Goal: Task Accomplishment & Management: Complete application form

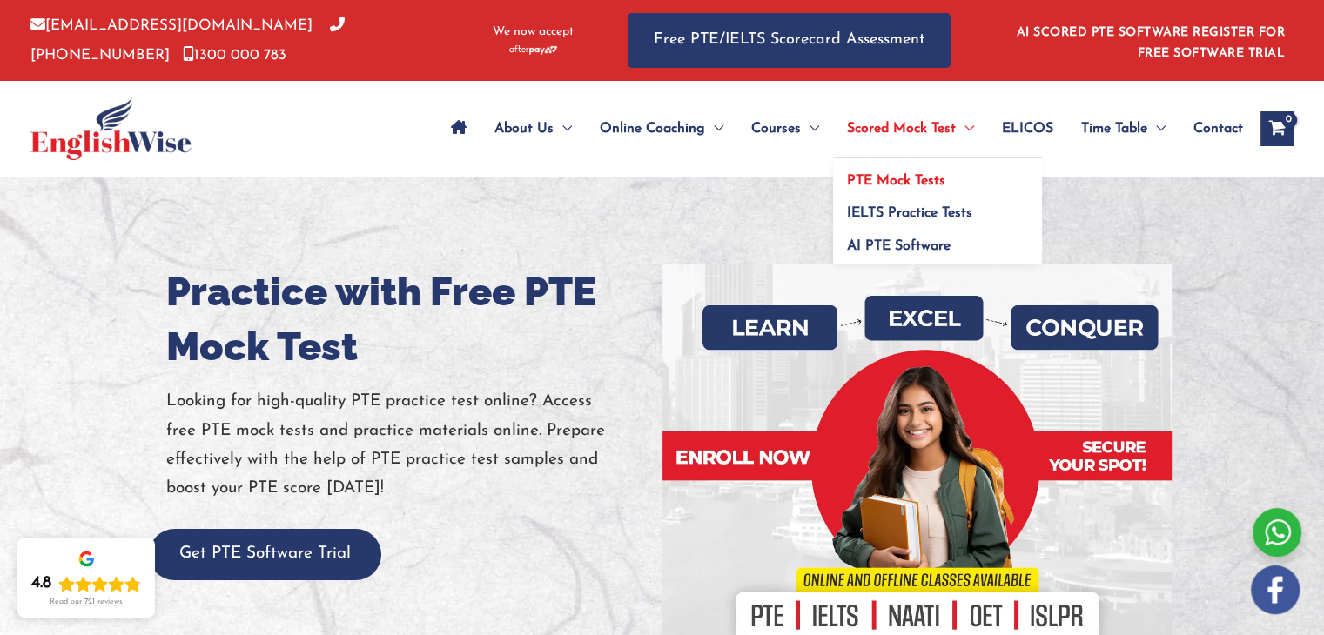
click at [915, 182] on span "PTE Mock Tests" at bounding box center [896, 181] width 98 height 14
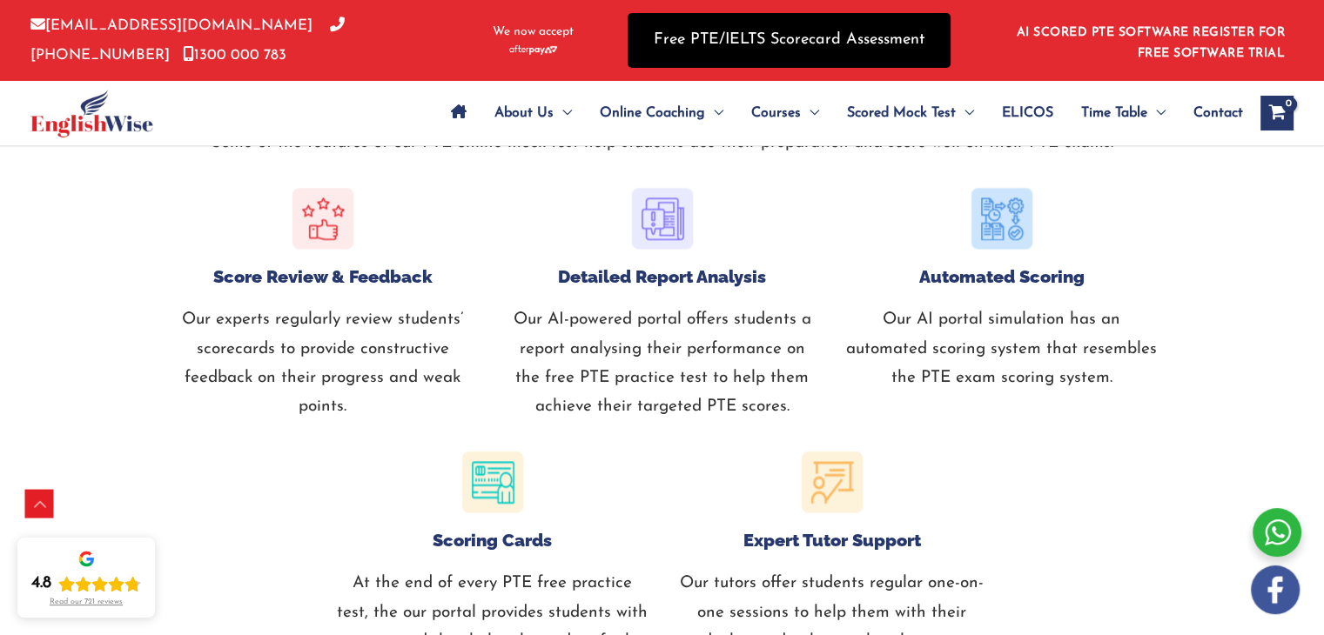
scroll to position [1566, 0]
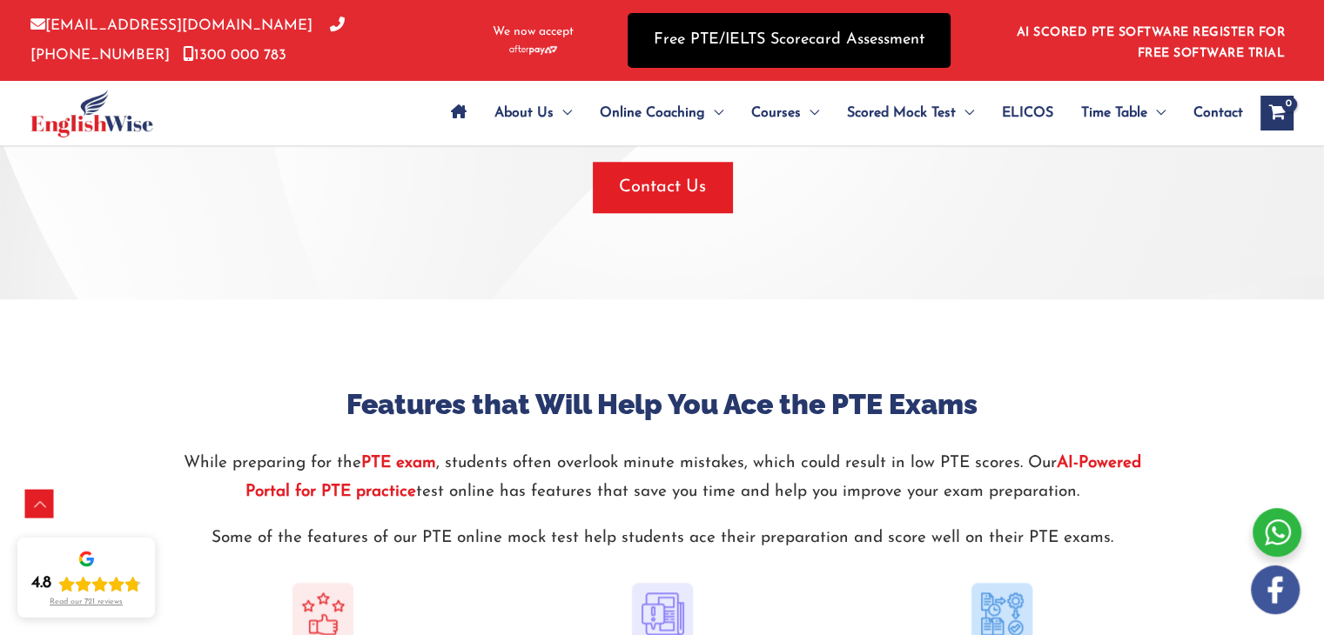
click at [780, 37] on link "Free PTE/IELTS Scorecard Assessment" at bounding box center [788, 40] width 323 height 55
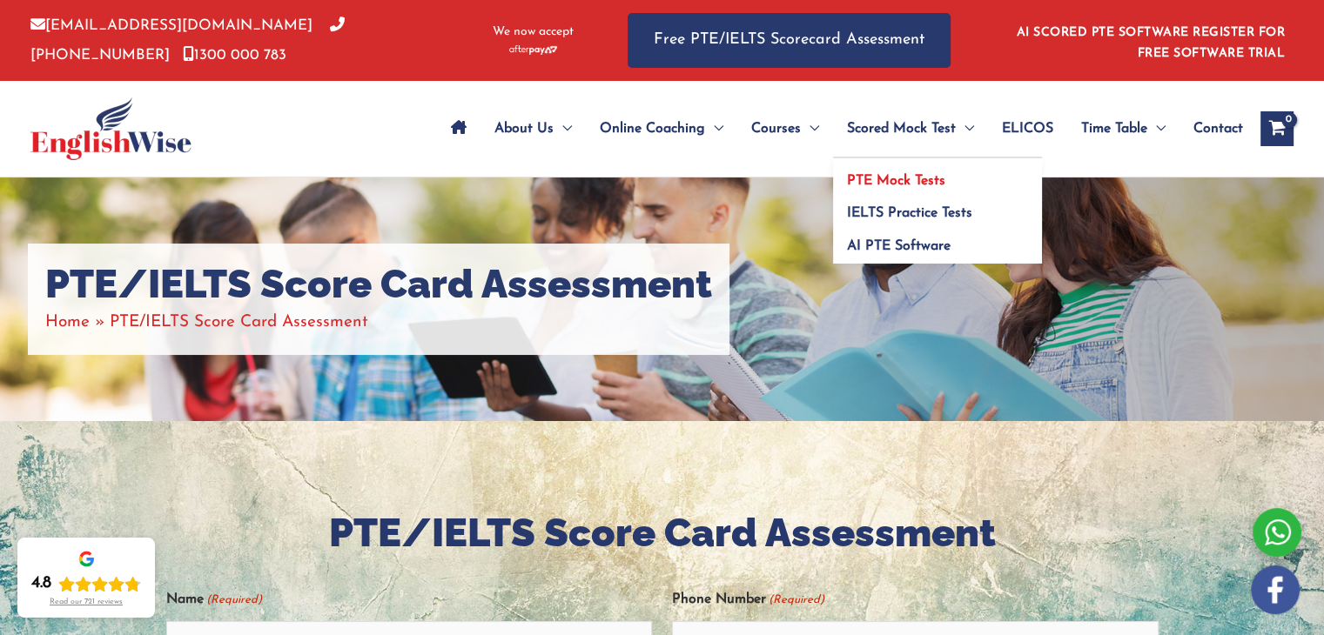
click at [906, 182] on span "PTE Mock Tests" at bounding box center [896, 181] width 98 height 14
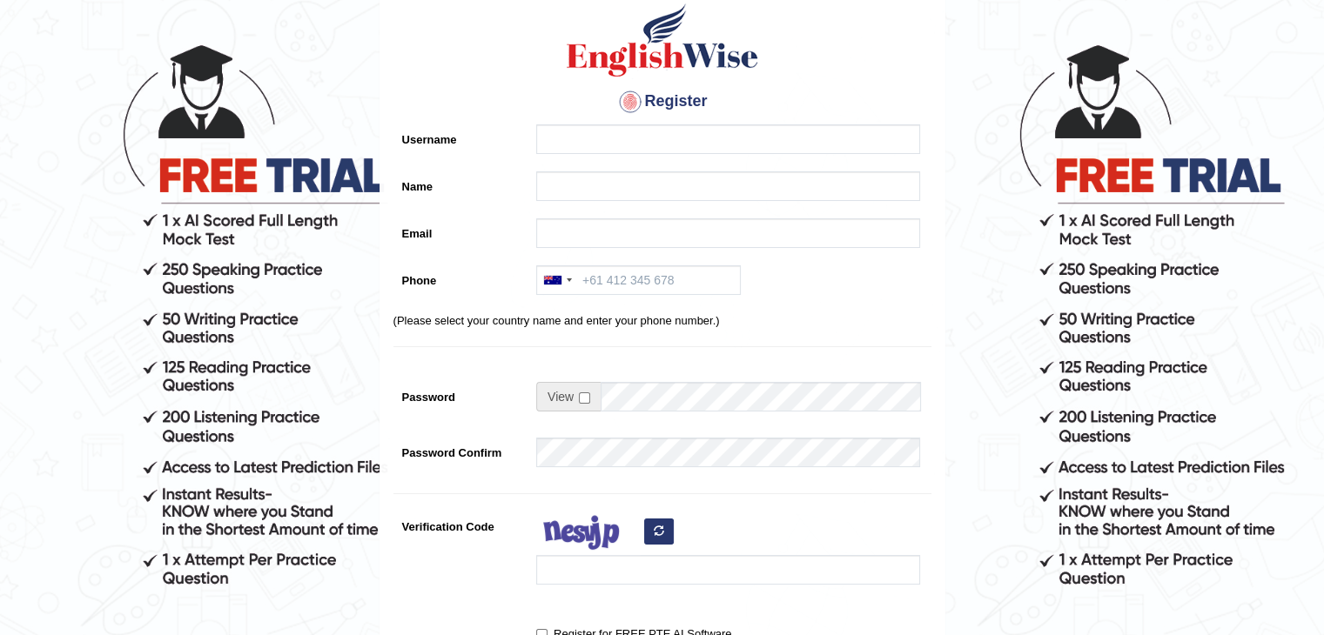
scroll to position [87, 0]
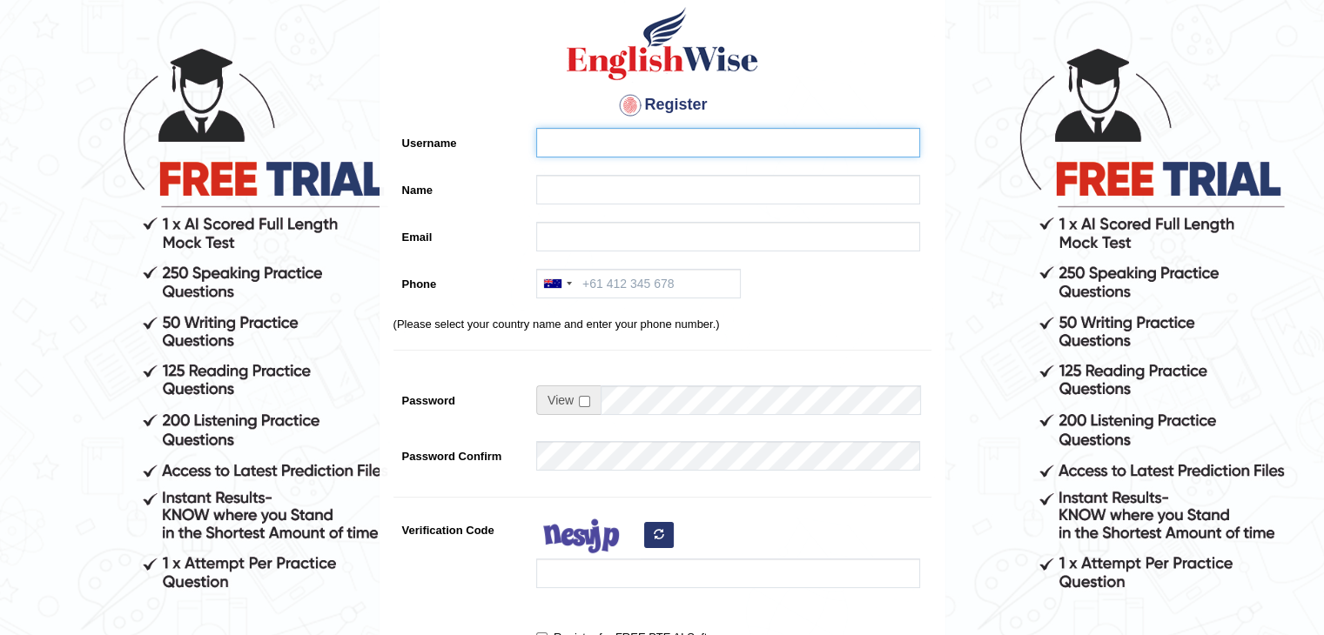
click at [597, 142] on input "Username" at bounding box center [728, 143] width 384 height 30
type input "Galaa"
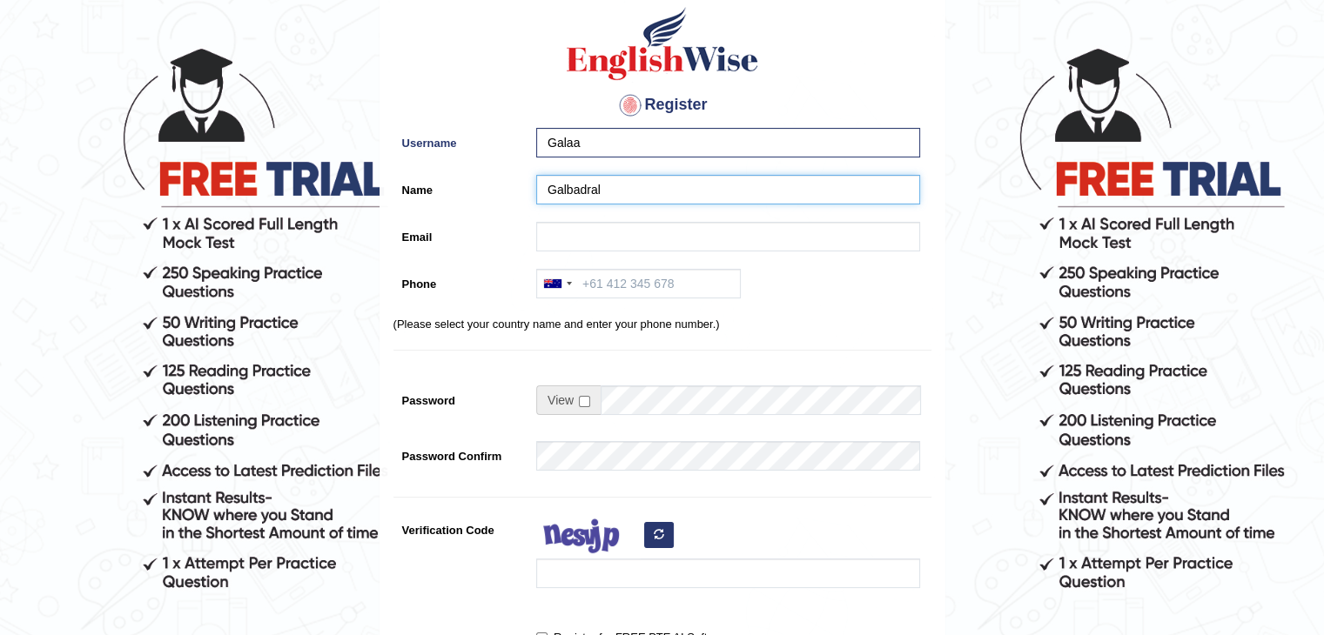
type input "Galbadral"
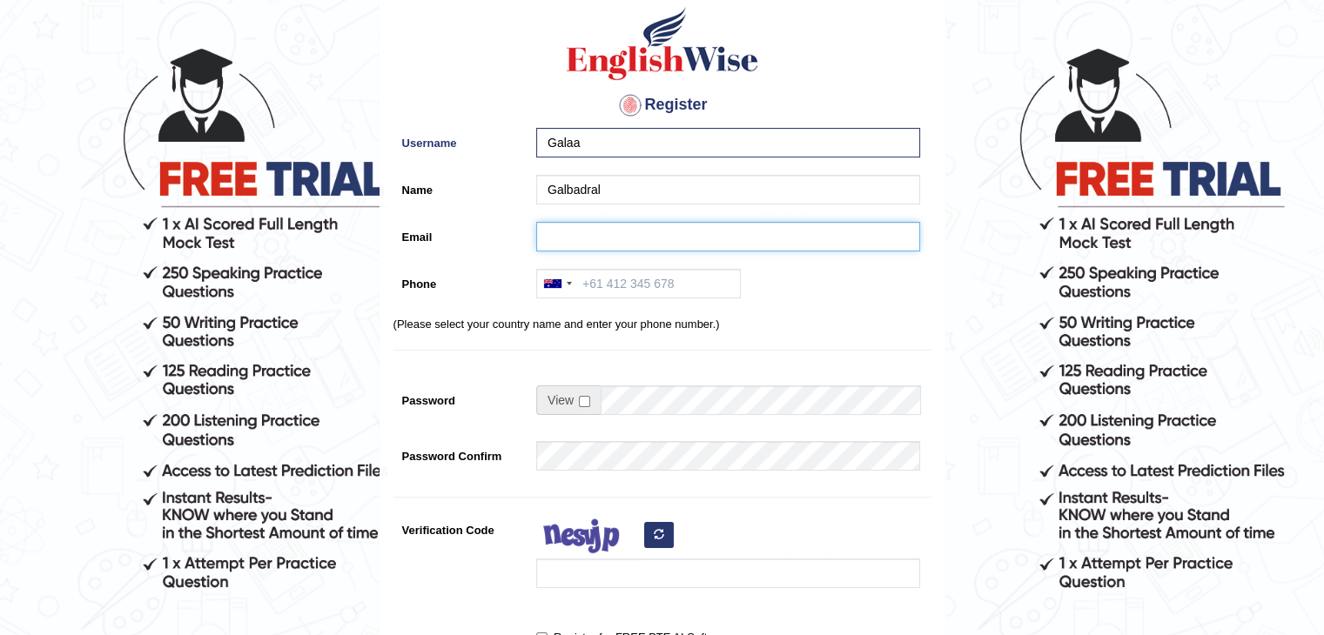
type input "C"
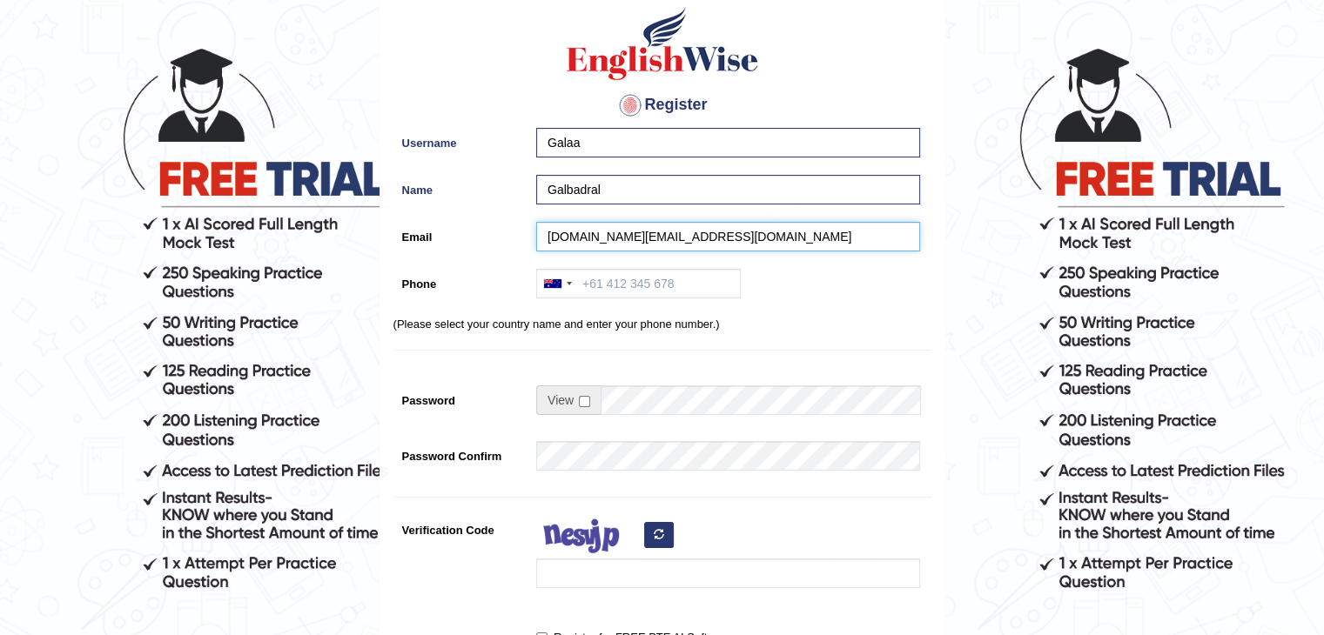
type input "galbadral.ch@gmail.com"
click at [641, 285] on input "Phone" at bounding box center [638, 284] width 205 height 30
type input "+61450200102"
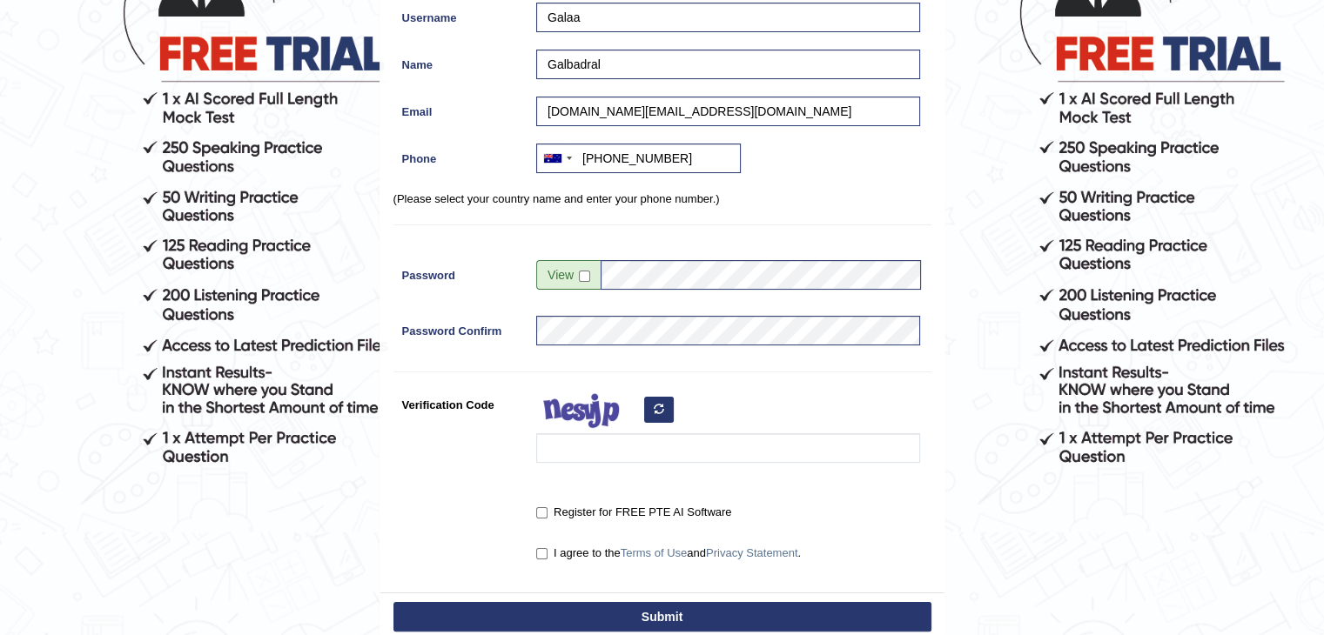
scroll to position [261, 0]
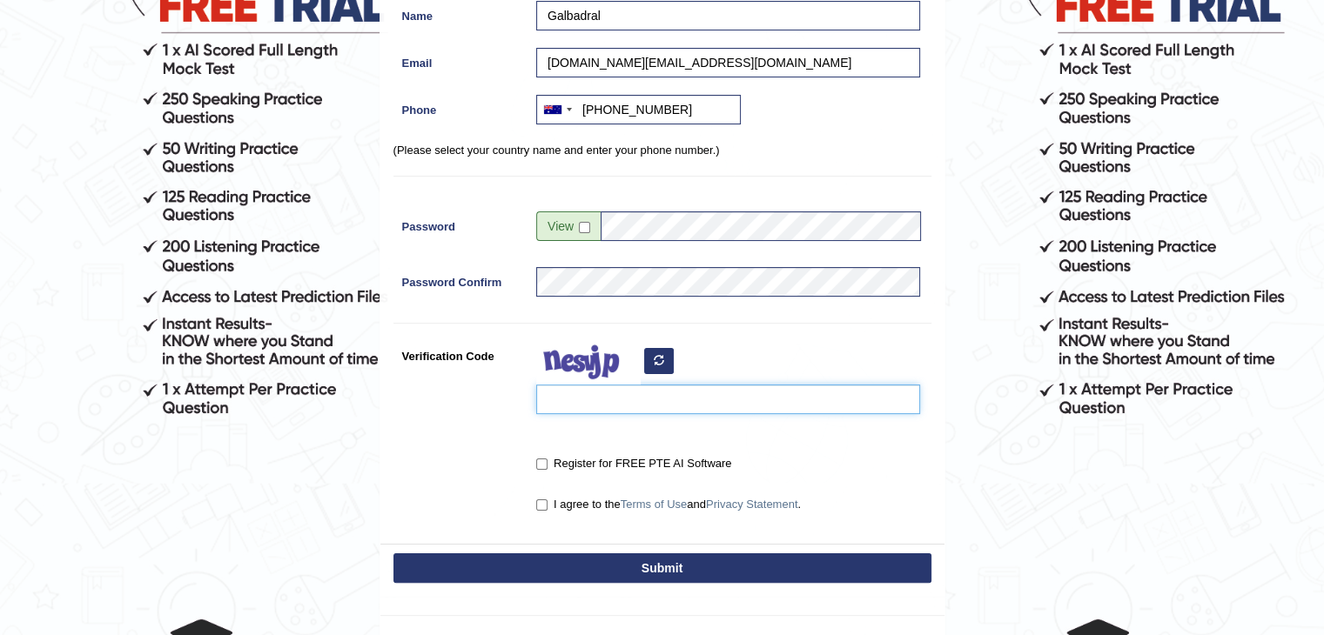
click at [648, 391] on input "Verification Code" at bounding box center [728, 400] width 384 height 30
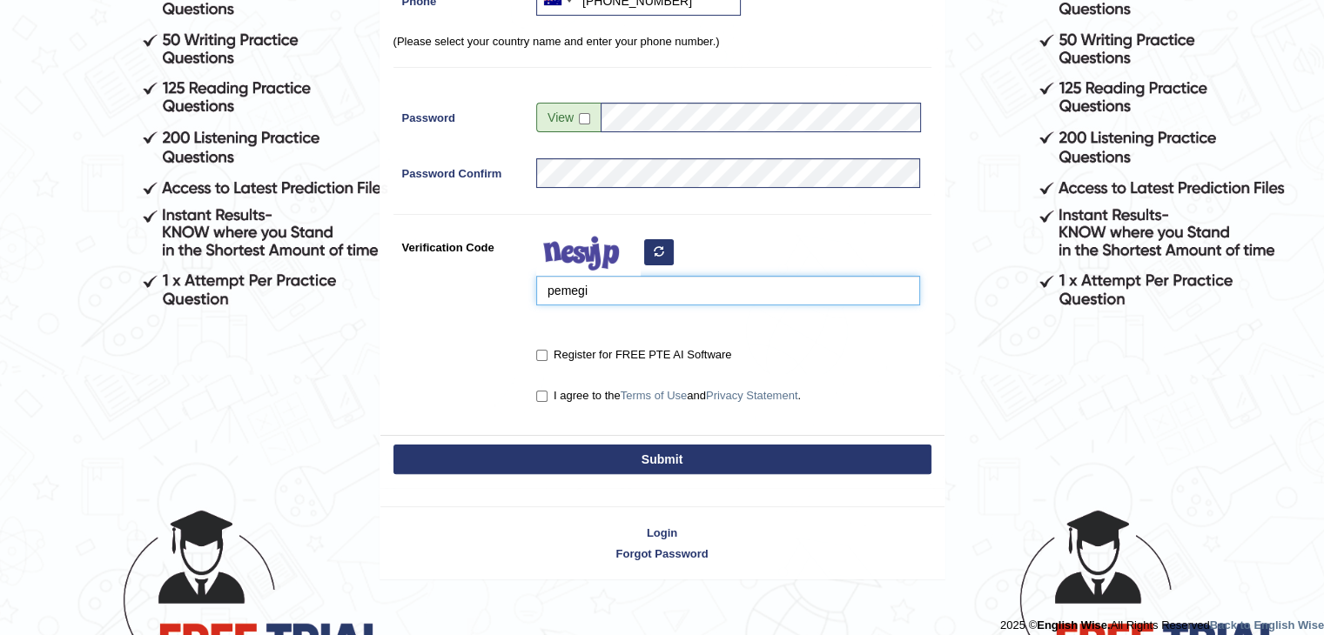
scroll to position [383, 0]
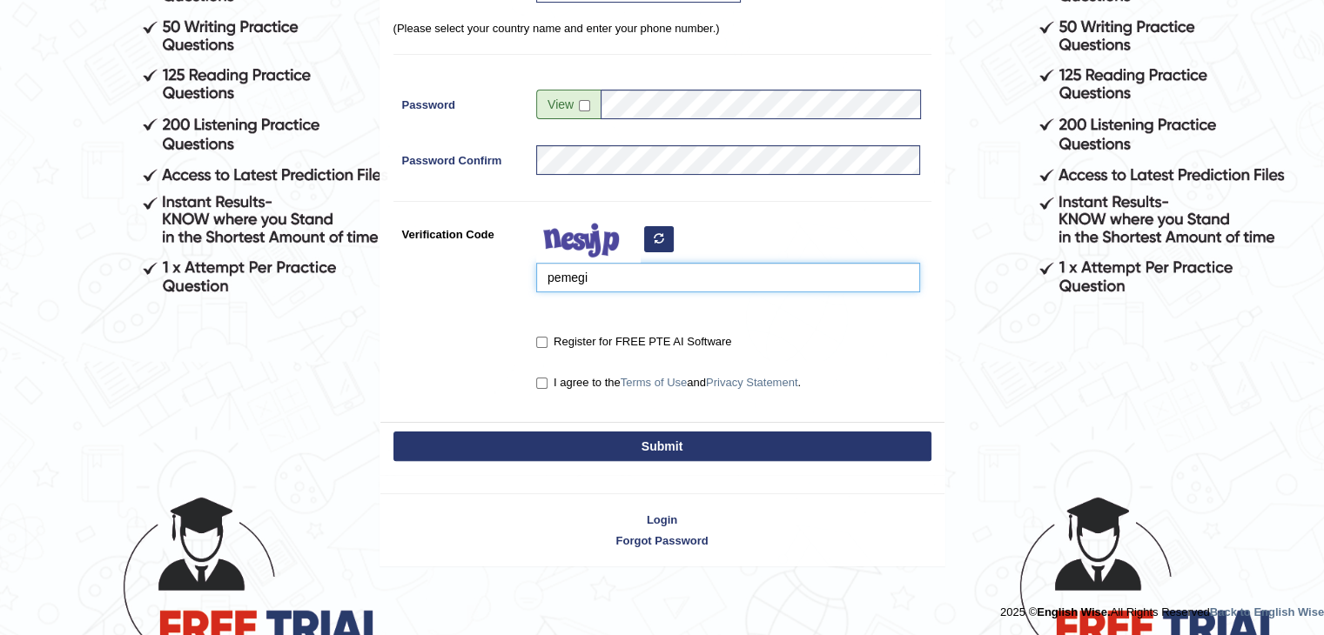
type input "pemegi"
click at [533, 333] on div "Register for FREE PTE AI Software" at bounding box center [723, 343] width 392 height 32
click at [540, 345] on input "Register for FREE PTE AI Software" at bounding box center [541, 342] width 11 height 11
checkbox input "true"
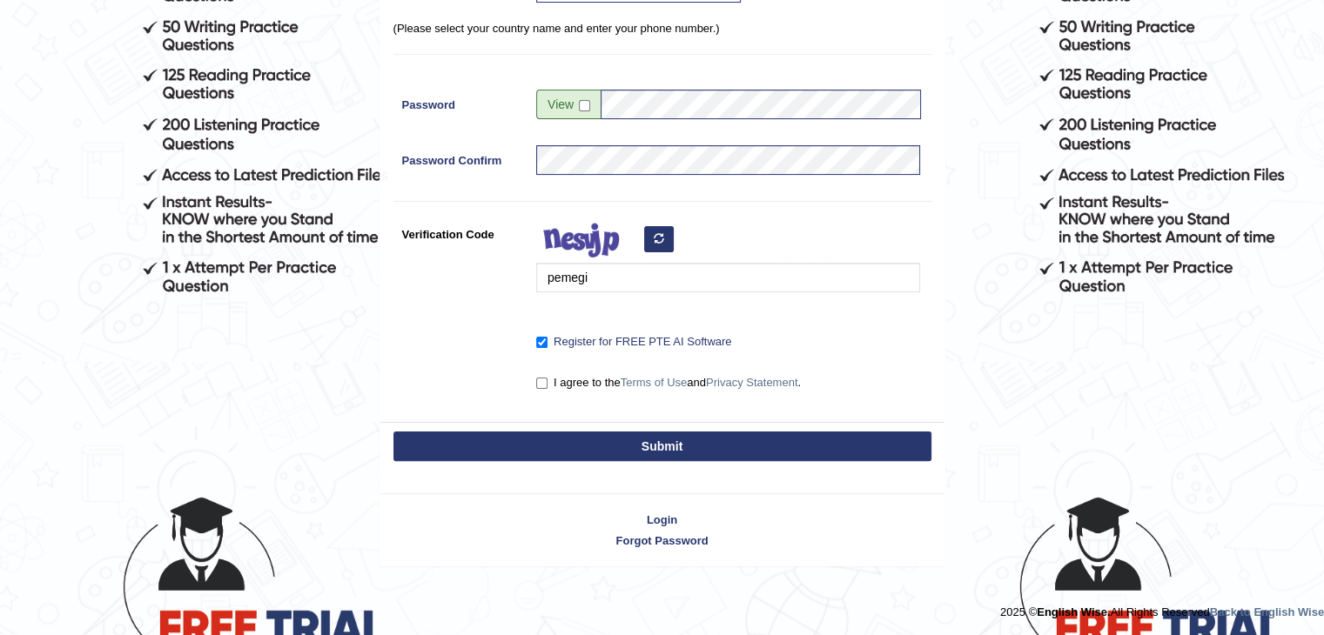
drag, startPoint x: 540, startPoint y: 374, endPoint x: 541, endPoint y: 384, distance: 9.6
click at [541, 374] on label "I agree to the Terms of Use and Privacy Statement ." at bounding box center [668, 382] width 265 height 17
click at [541, 378] on input "I agree to the Terms of Use and Privacy Statement ." at bounding box center [541, 383] width 11 height 11
checkbox input "true"
click at [601, 446] on button "Submit" at bounding box center [662, 447] width 538 height 30
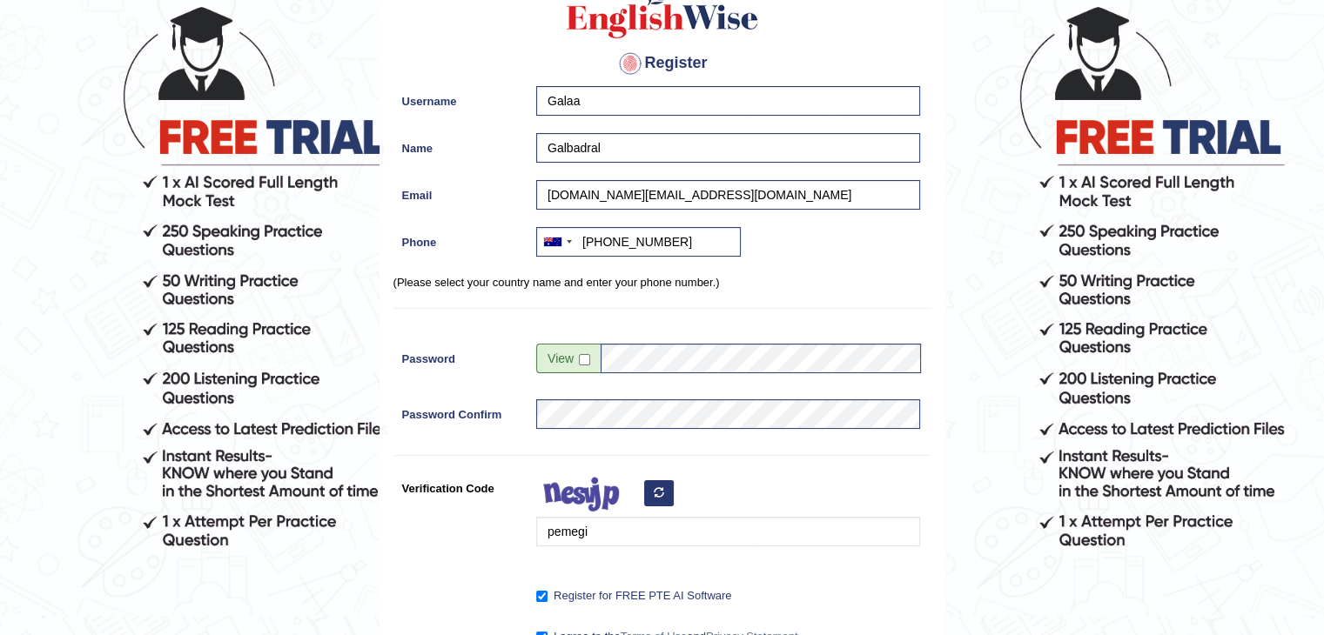
scroll to position [122, 0]
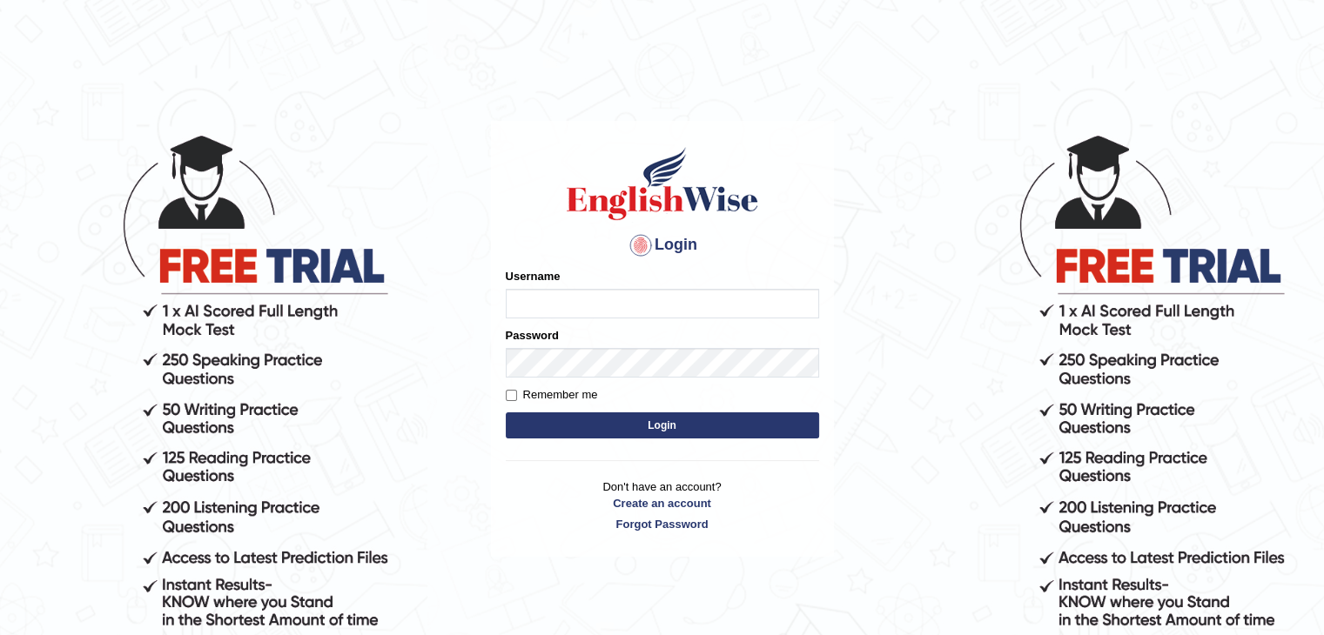
click at [625, 304] on input "Username" at bounding box center [662, 304] width 313 height 30
type input "Galaa"
click at [699, 413] on button "Login" at bounding box center [662, 425] width 313 height 26
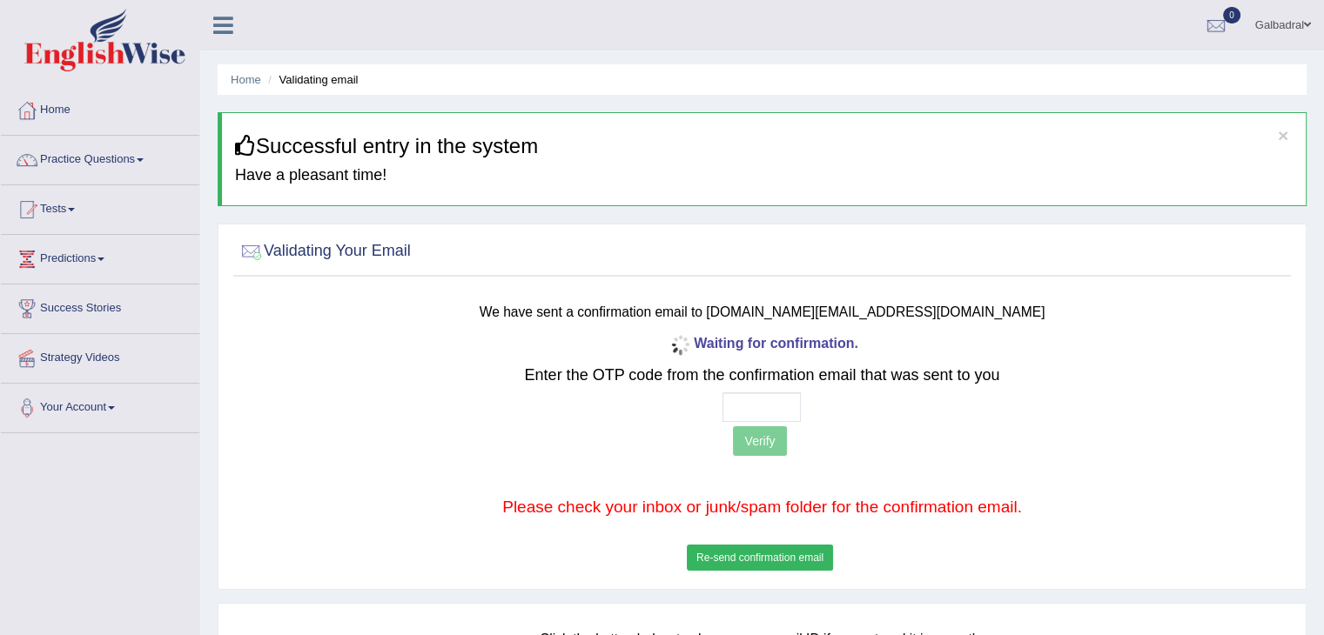
click at [801, 545] on button "Re-send confirmation email" at bounding box center [760, 558] width 146 height 26
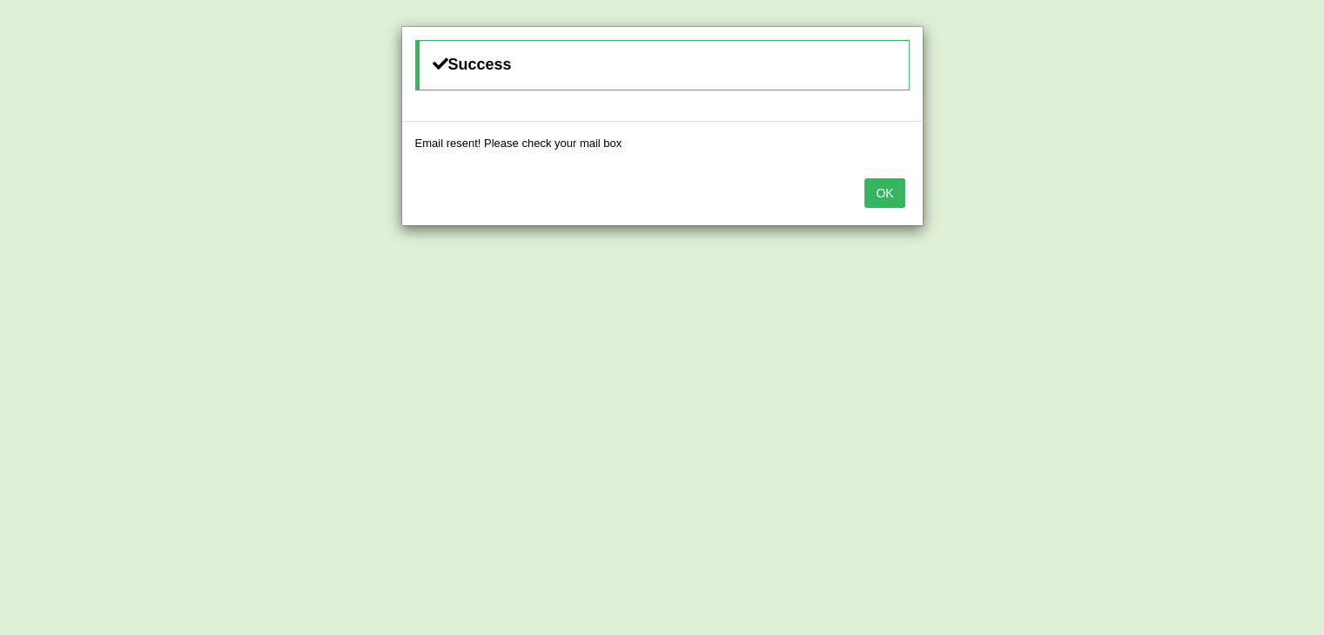
click at [889, 195] on button "OK" at bounding box center [884, 193] width 40 height 30
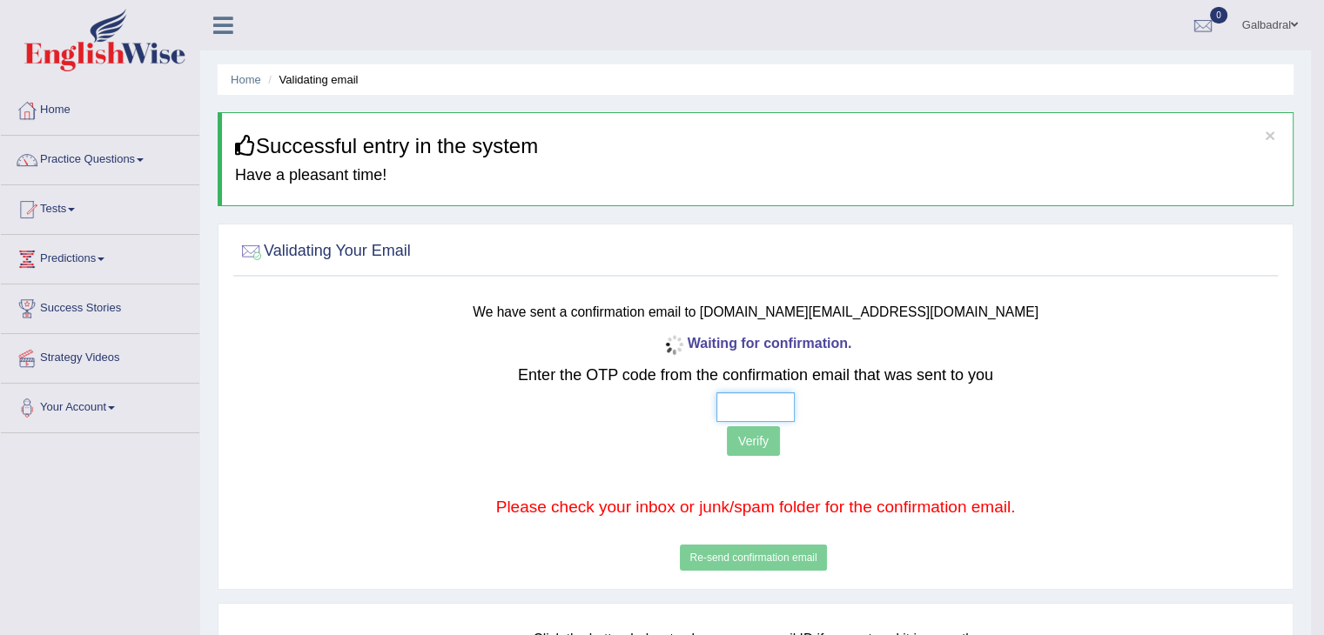
click at [738, 413] on input "text" at bounding box center [755, 407] width 78 height 30
type input "5 1 6 8"
click at [760, 435] on button "Verify" at bounding box center [753, 441] width 53 height 30
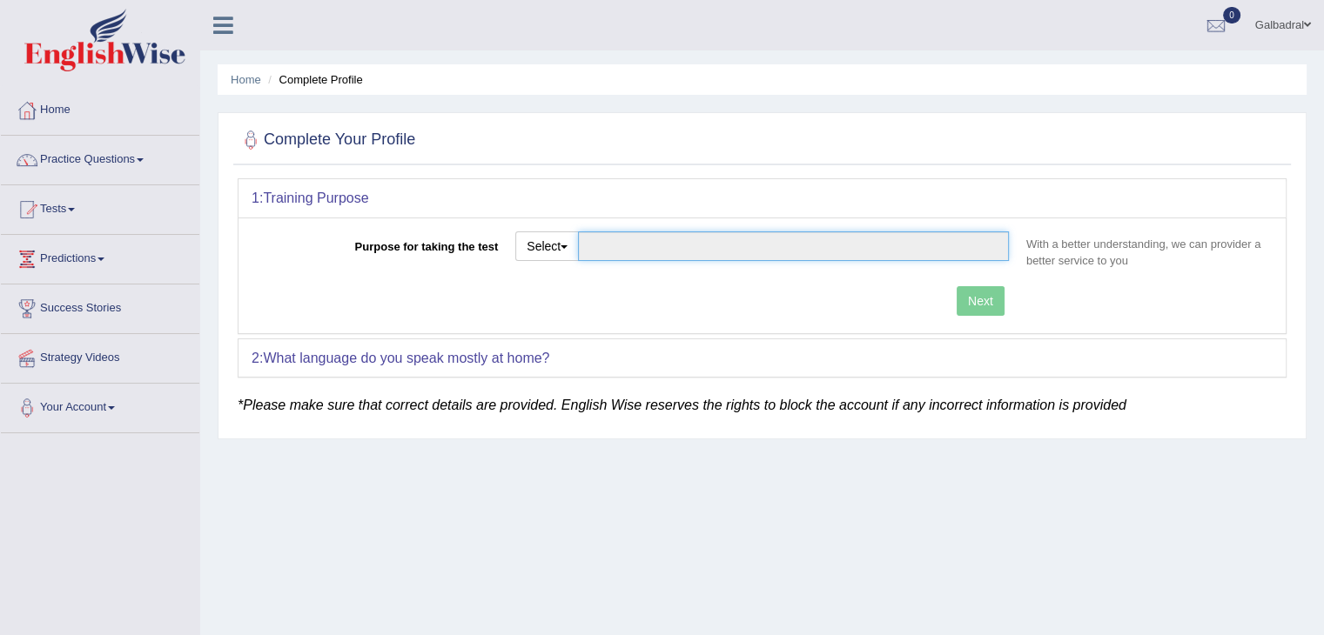
click at [620, 252] on input "Purpose for taking the test" at bounding box center [793, 246] width 431 height 30
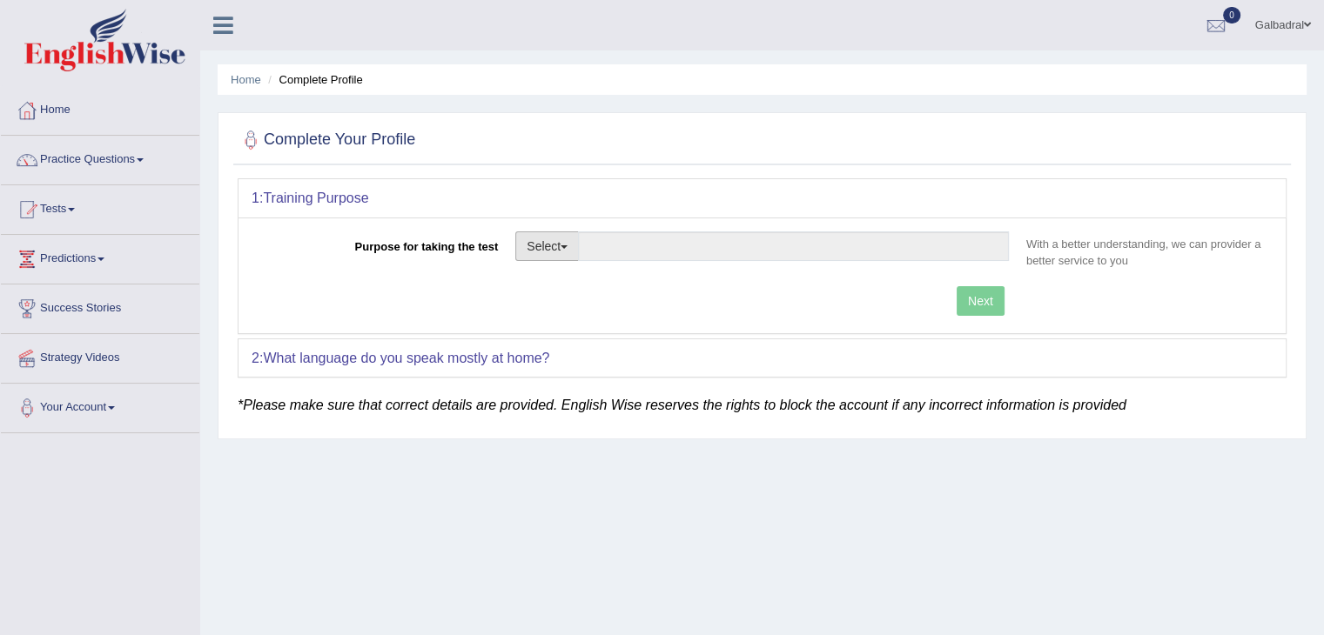
click at [517, 246] on div "Select Student Visa Permanent Residency Nursing Other" at bounding box center [761, 252] width 511 height 43
click at [526, 246] on button "Select" at bounding box center [547, 246] width 64 height 30
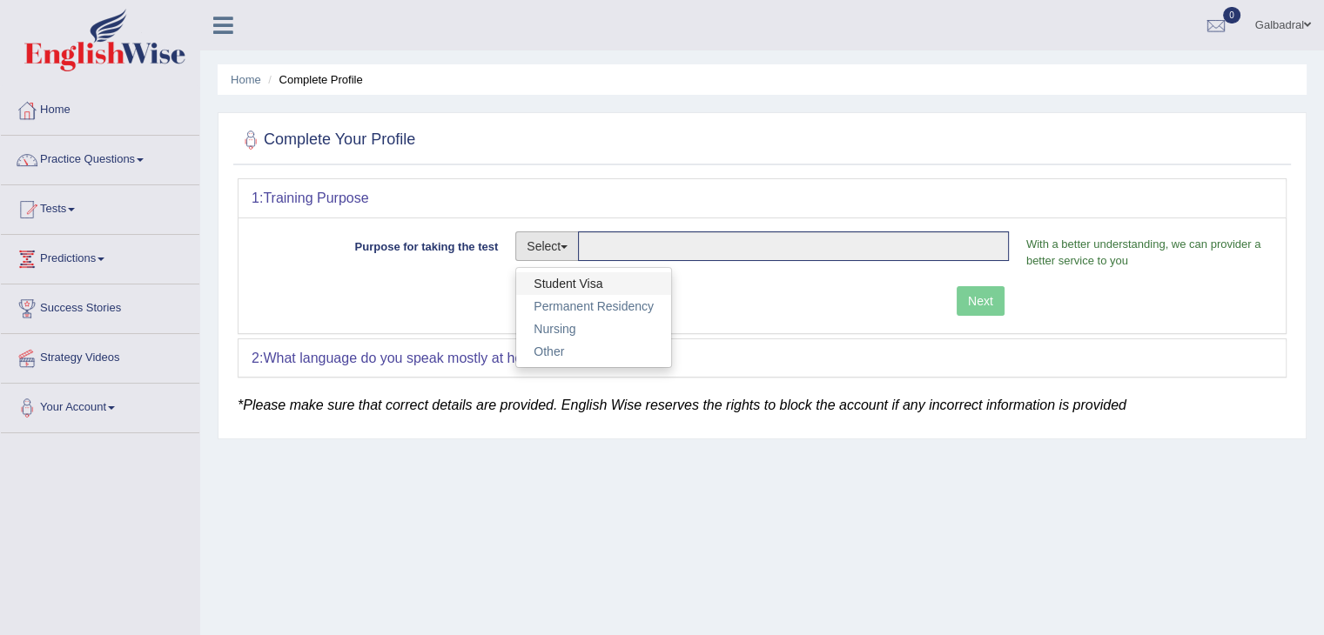
click at [585, 286] on link "Student Visa" at bounding box center [593, 283] width 155 height 23
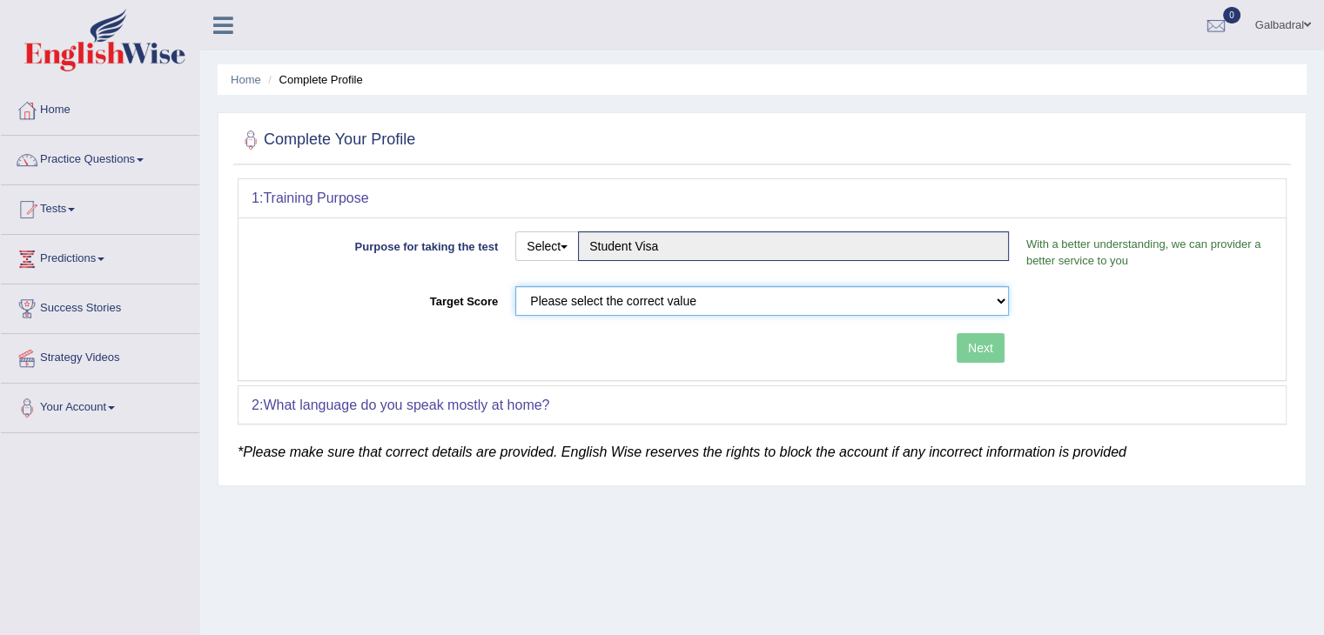
click at [602, 303] on select "Please select the correct value 50 (6 bands) 58 (6.5 bands) 65 (7 bands) 79 (8 …" at bounding box center [761, 301] width 493 height 30
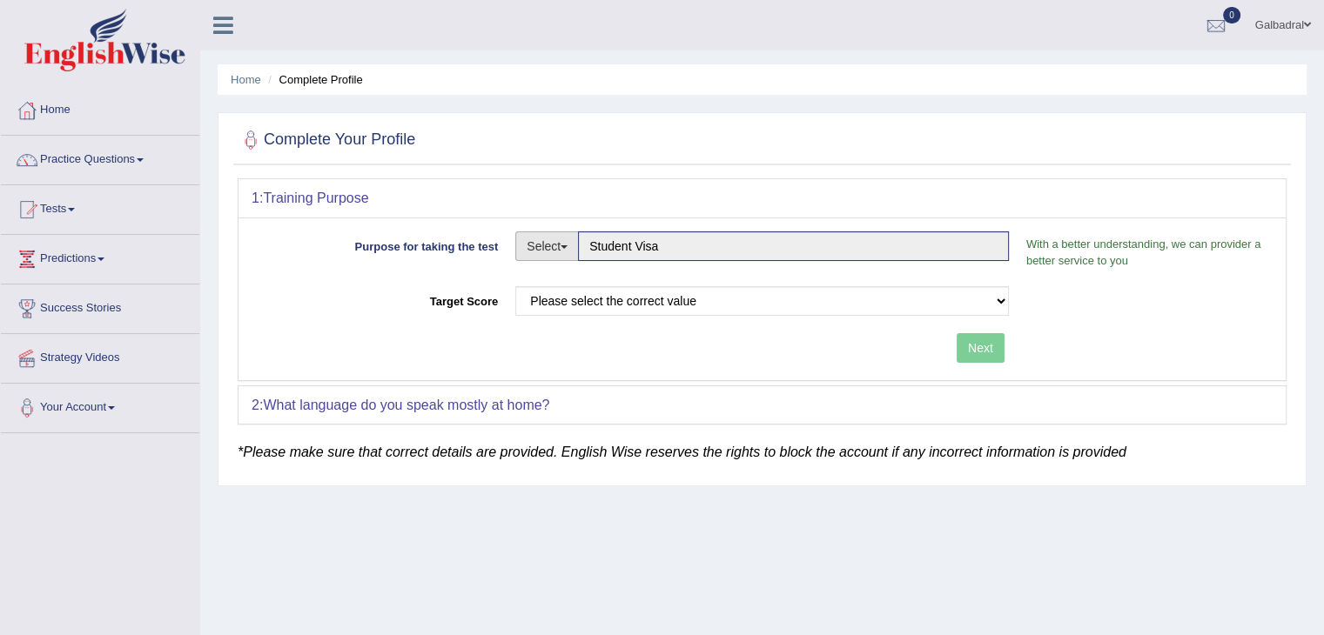
click at [543, 238] on button "Select" at bounding box center [547, 246] width 64 height 30
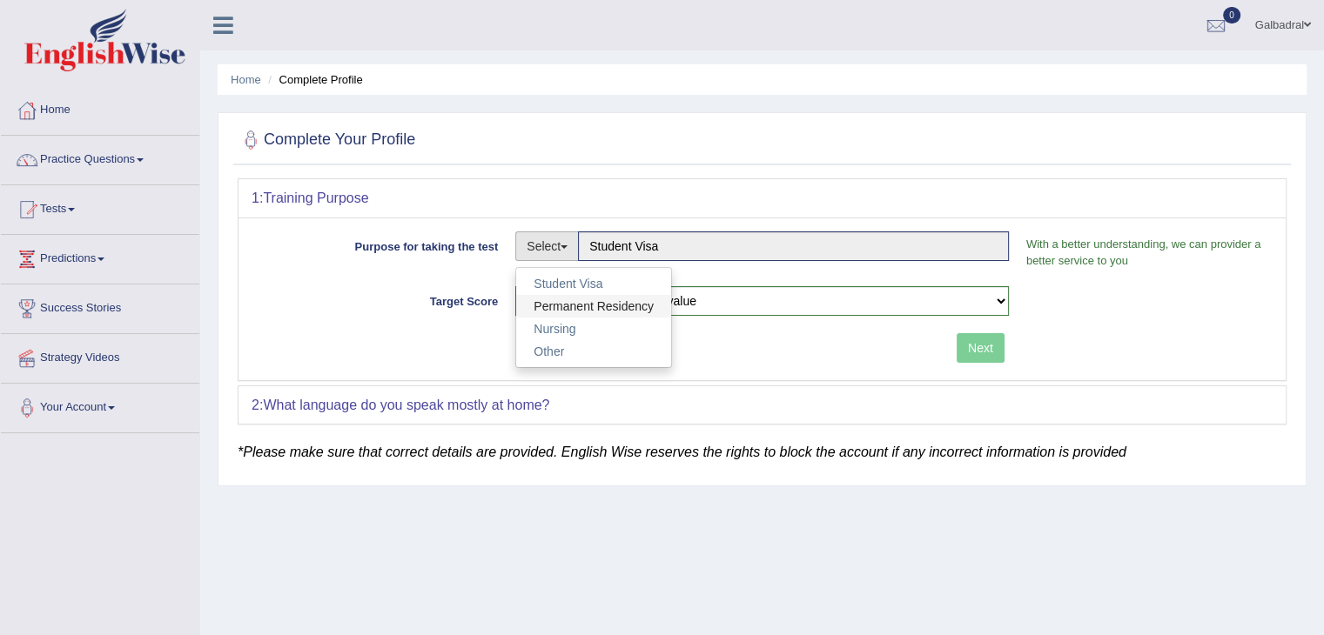
click at [573, 298] on link "Permanent Residency" at bounding box center [593, 306] width 155 height 23
type input "Permanent Residency"
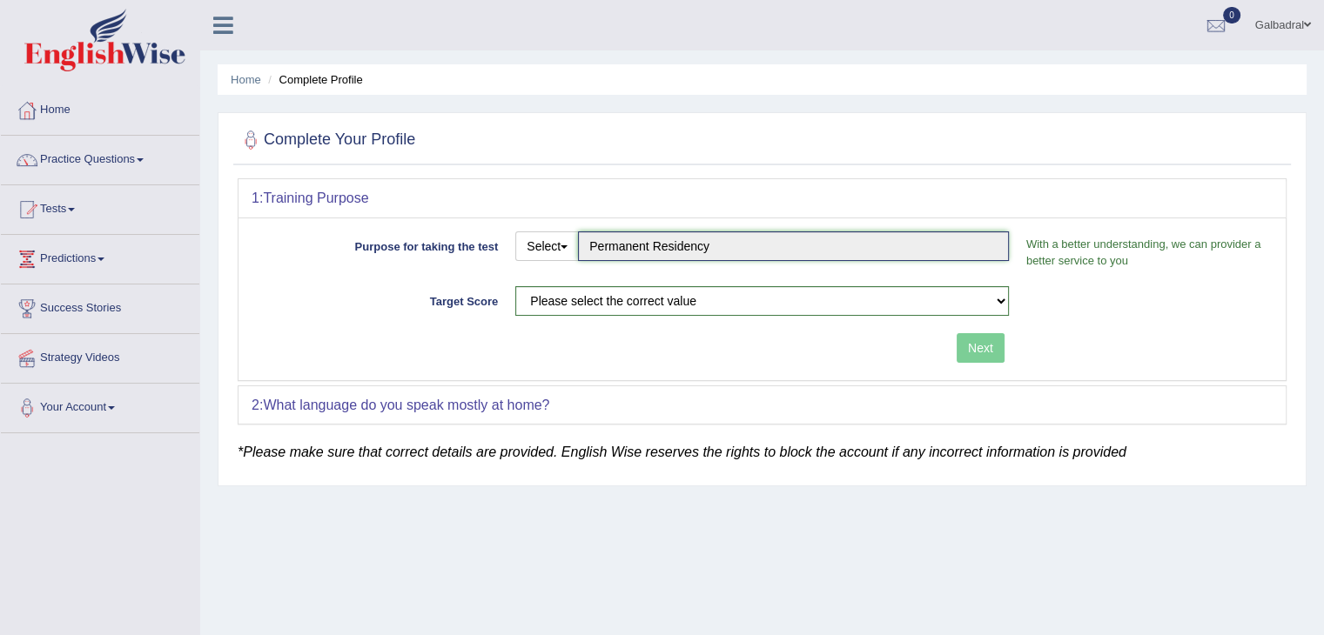
click at [629, 245] on input "Permanent Residency" at bounding box center [793, 246] width 431 height 30
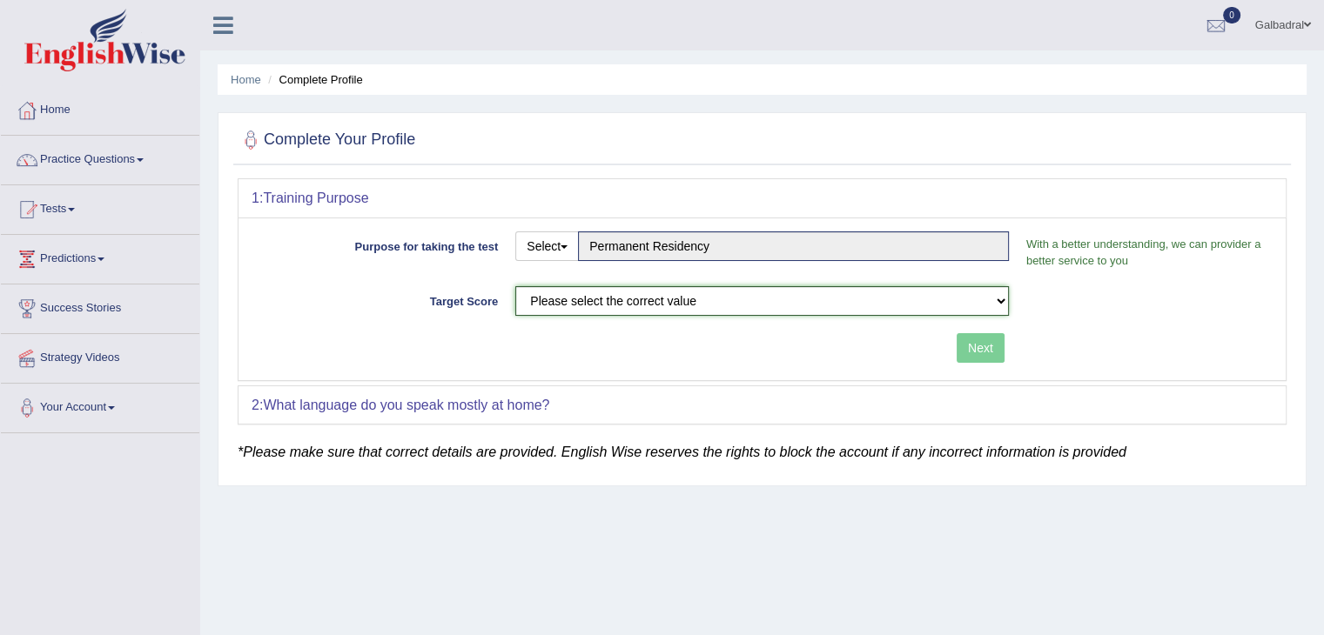
click at [590, 305] on select "Please select the correct value 50 (6 bands) 58 (6.5 bands) 65 (7 bands) 79 (8 …" at bounding box center [761, 301] width 493 height 30
select select "58"
click at [515, 286] on select "Please select the correct value 50 (6 bands) 58 (6.5 bands) 65 (7 bands) 79 (8 …" at bounding box center [761, 301] width 493 height 30
click at [980, 350] on button "Next" at bounding box center [980, 348] width 48 height 30
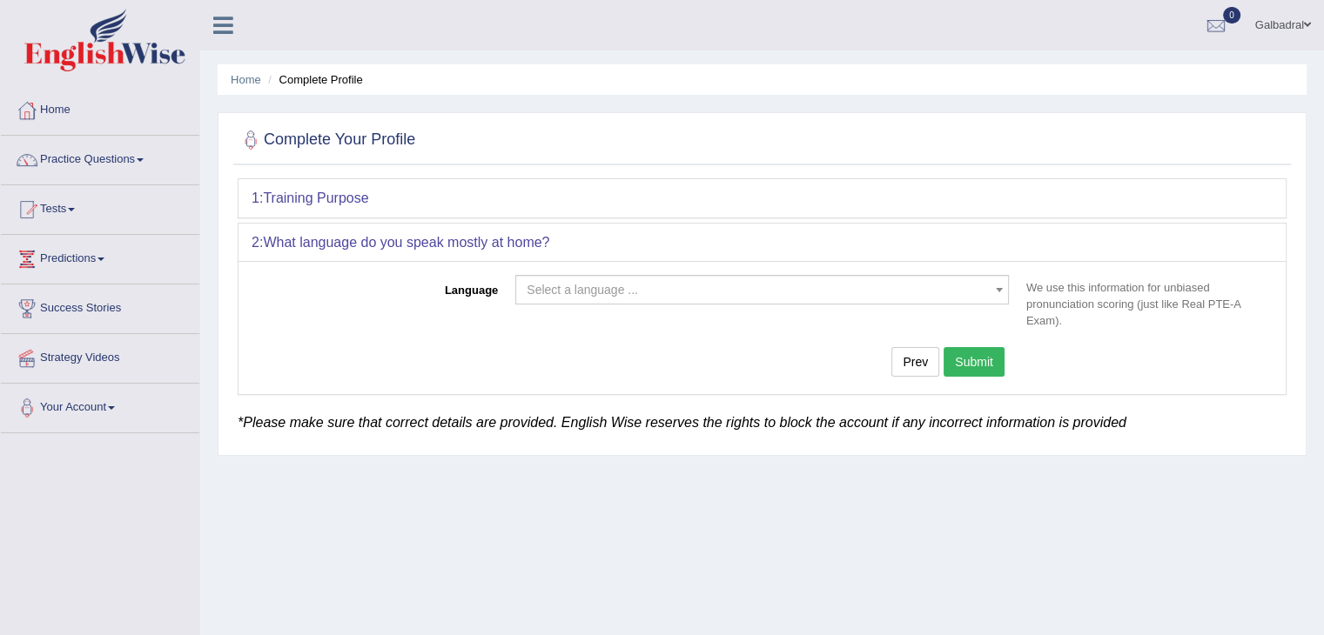
click at [644, 286] on span "Select a language ..." at bounding box center [756, 289] width 460 height 17
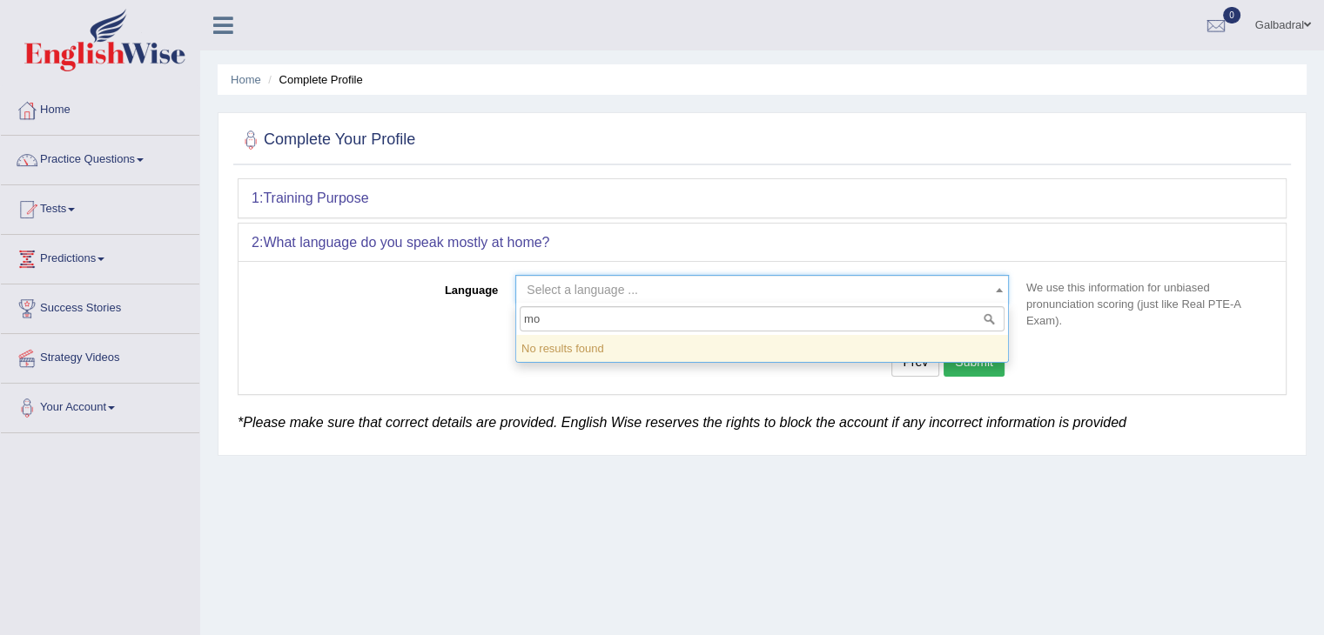
type input "m"
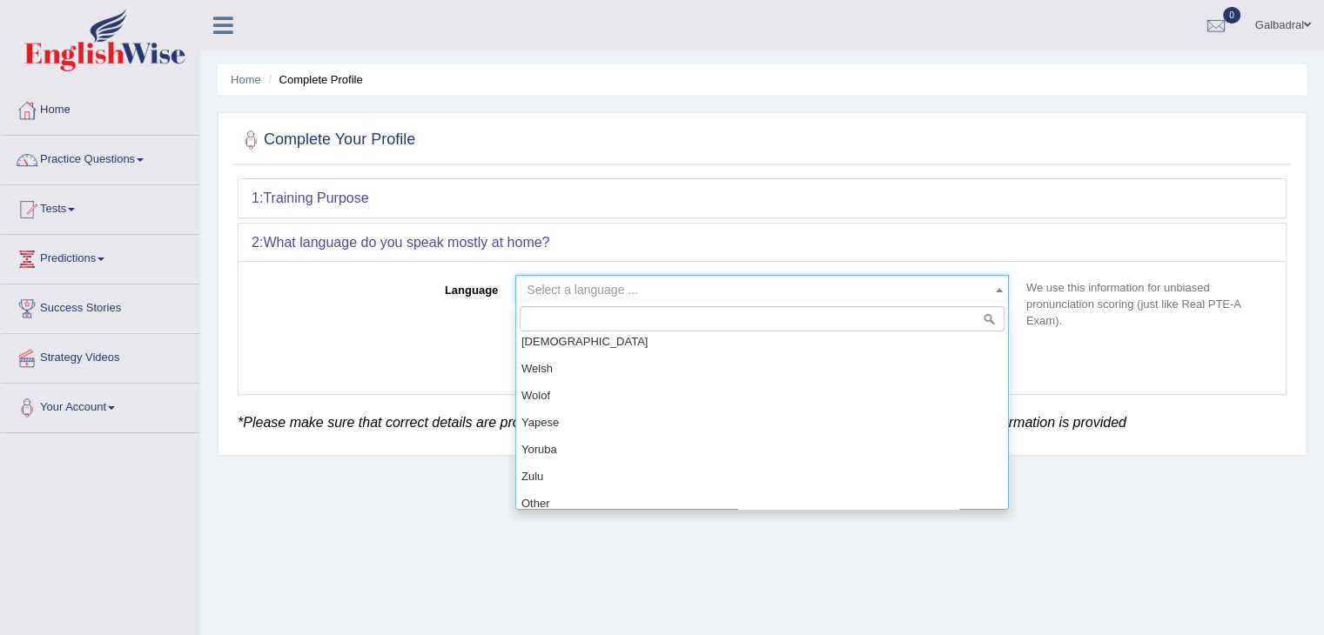
scroll to position [1477, 0]
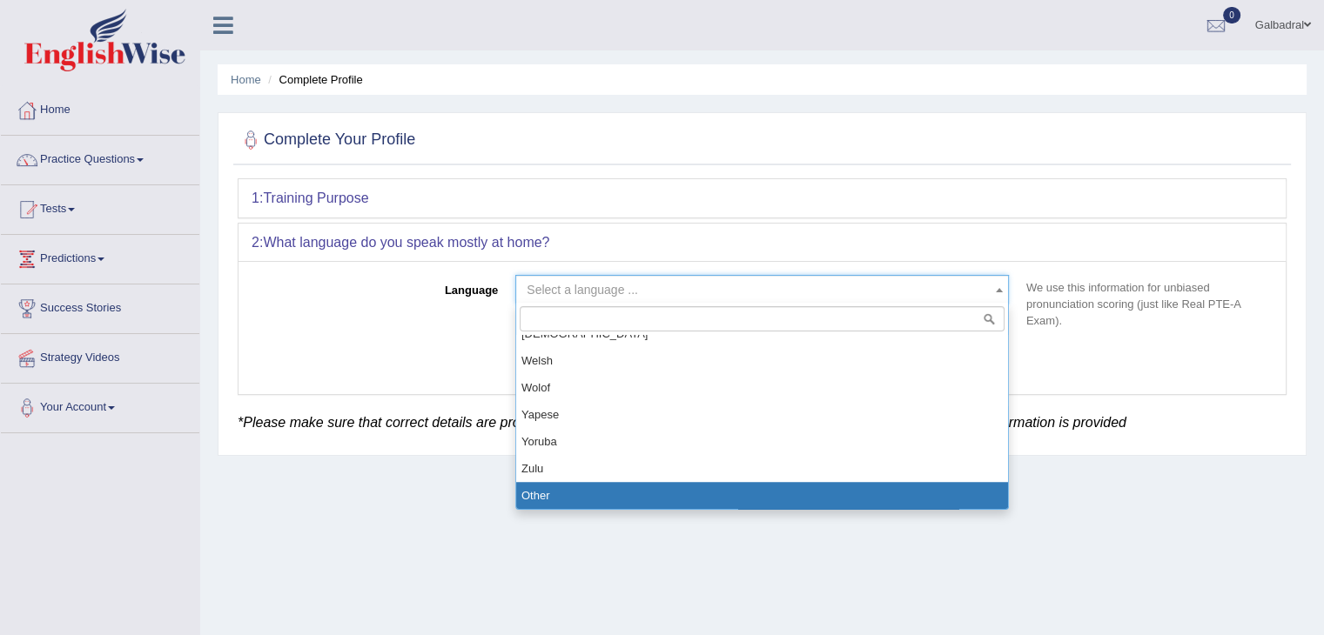
select select "Other"
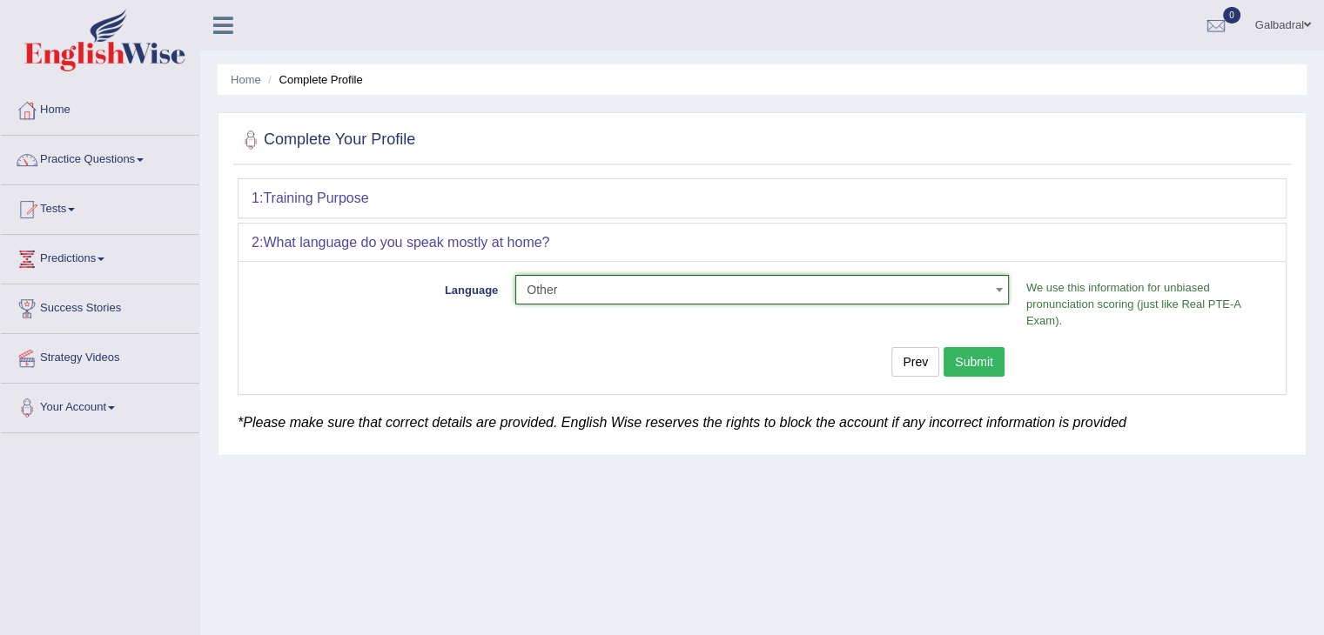
click at [967, 359] on button "Submit" at bounding box center [973, 362] width 61 height 30
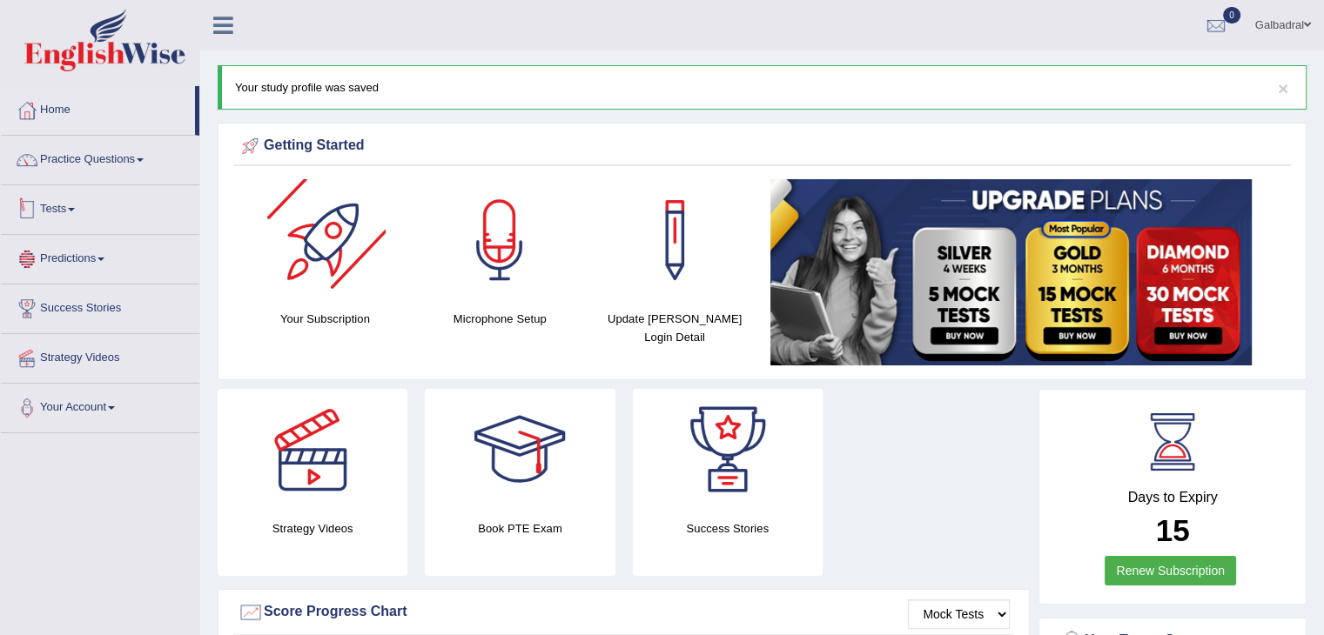
click at [75, 210] on span at bounding box center [71, 209] width 7 height 3
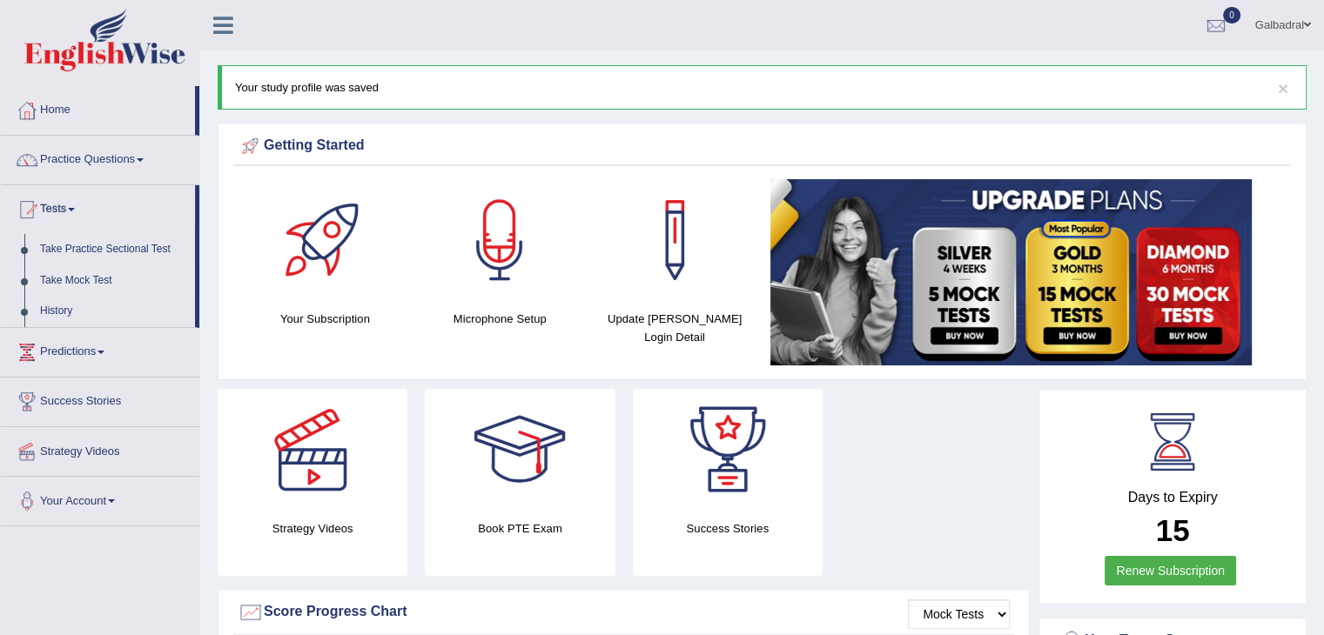
click at [84, 274] on link "Take Mock Test" at bounding box center [113, 280] width 163 height 31
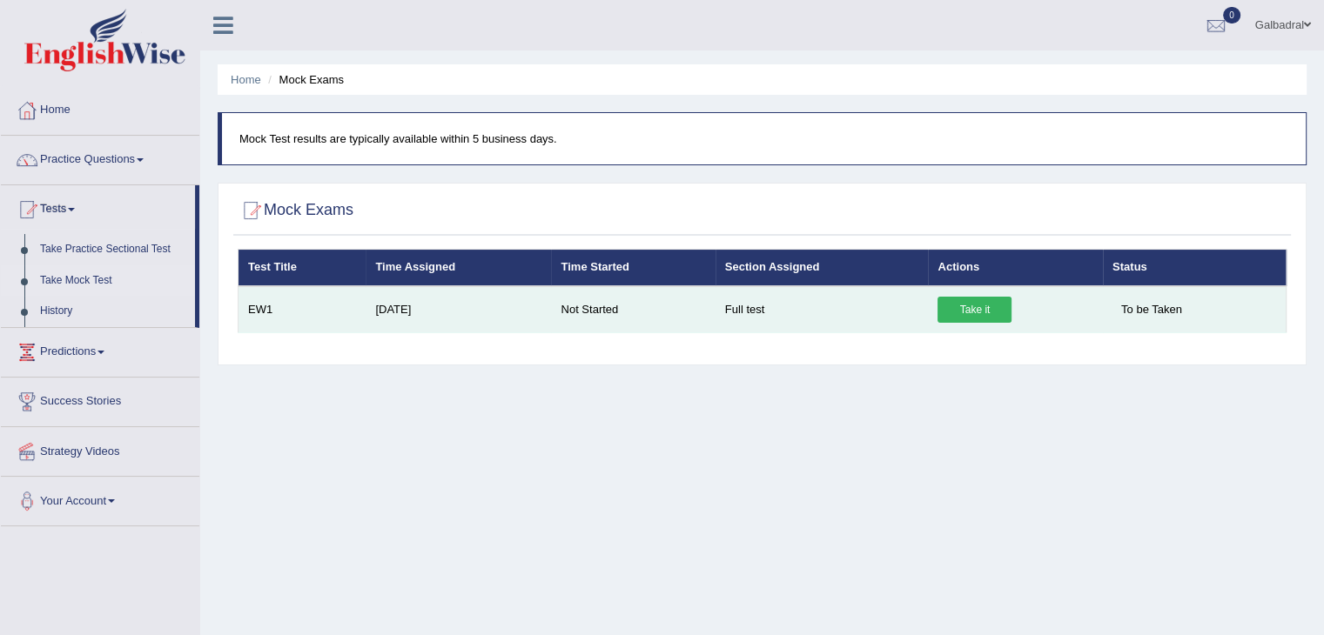
click at [968, 312] on link "Take it" at bounding box center [974, 310] width 74 height 26
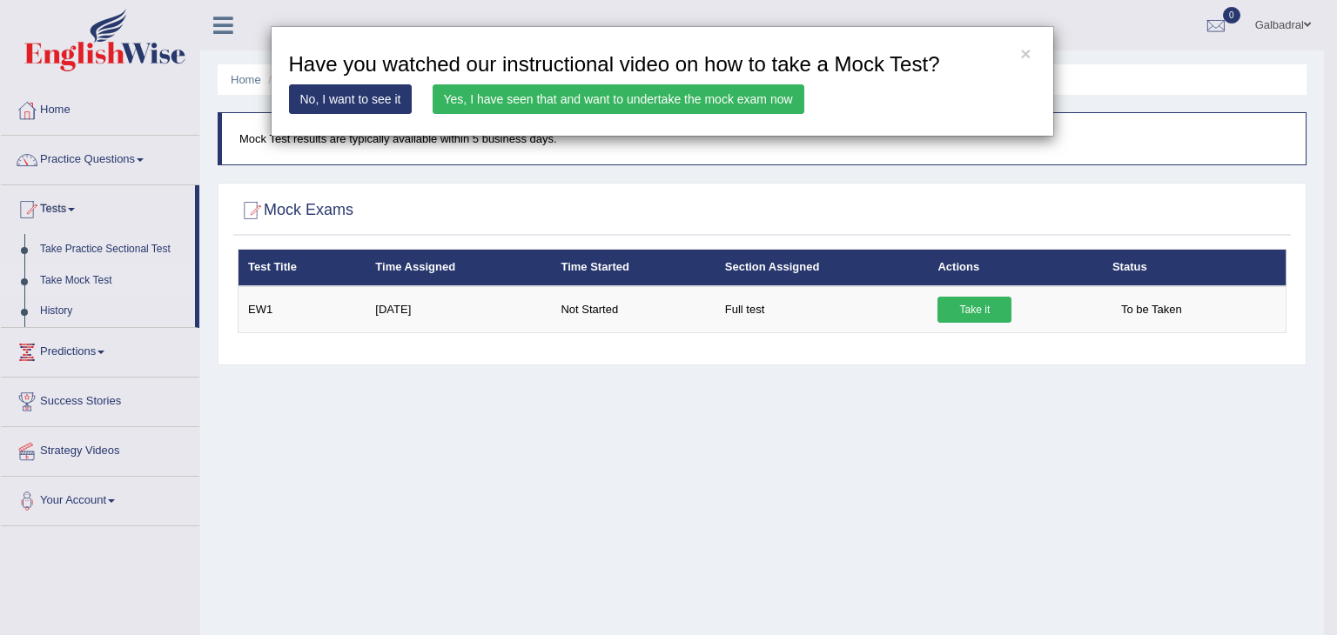
click at [540, 98] on link "Yes, I have seen that and want to undertake the mock exam now" at bounding box center [619, 99] width 372 height 30
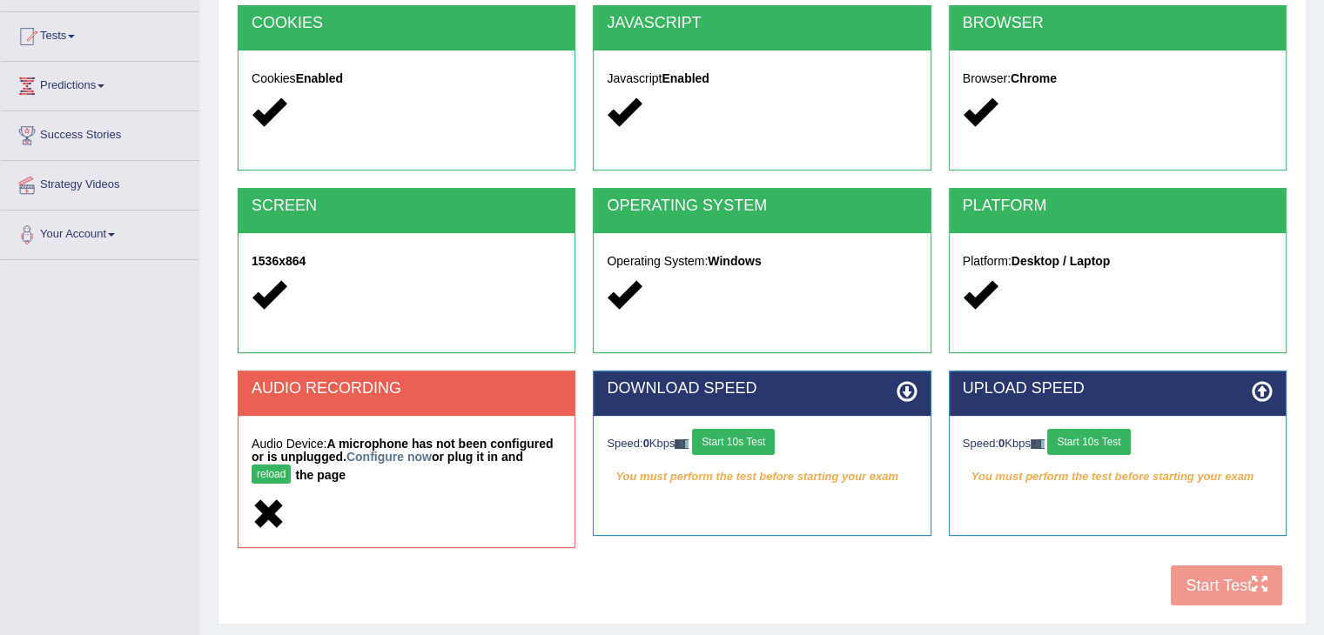
scroll to position [174, 0]
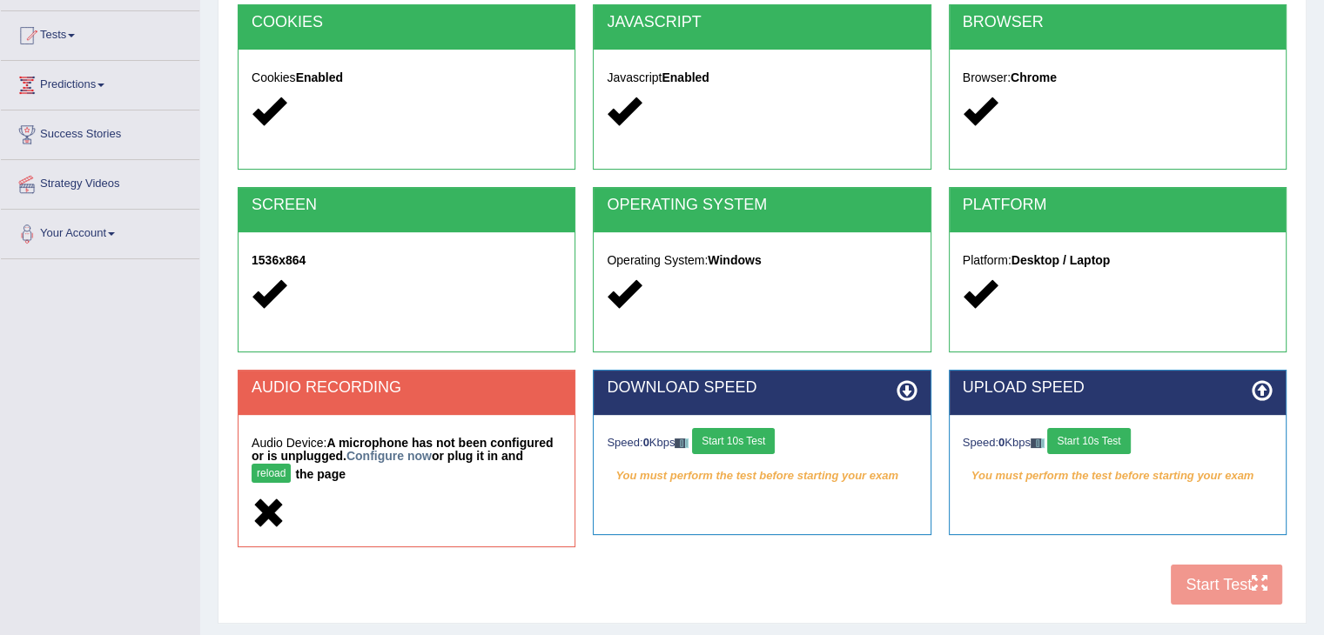
click at [1222, 586] on div "COOKIES Cookies Enabled JAVASCRIPT Javascript Enabled BROWSER Browser: Chrome S…" at bounding box center [761, 309] width 1057 height 610
click at [268, 473] on button "reload" at bounding box center [271, 473] width 39 height 19
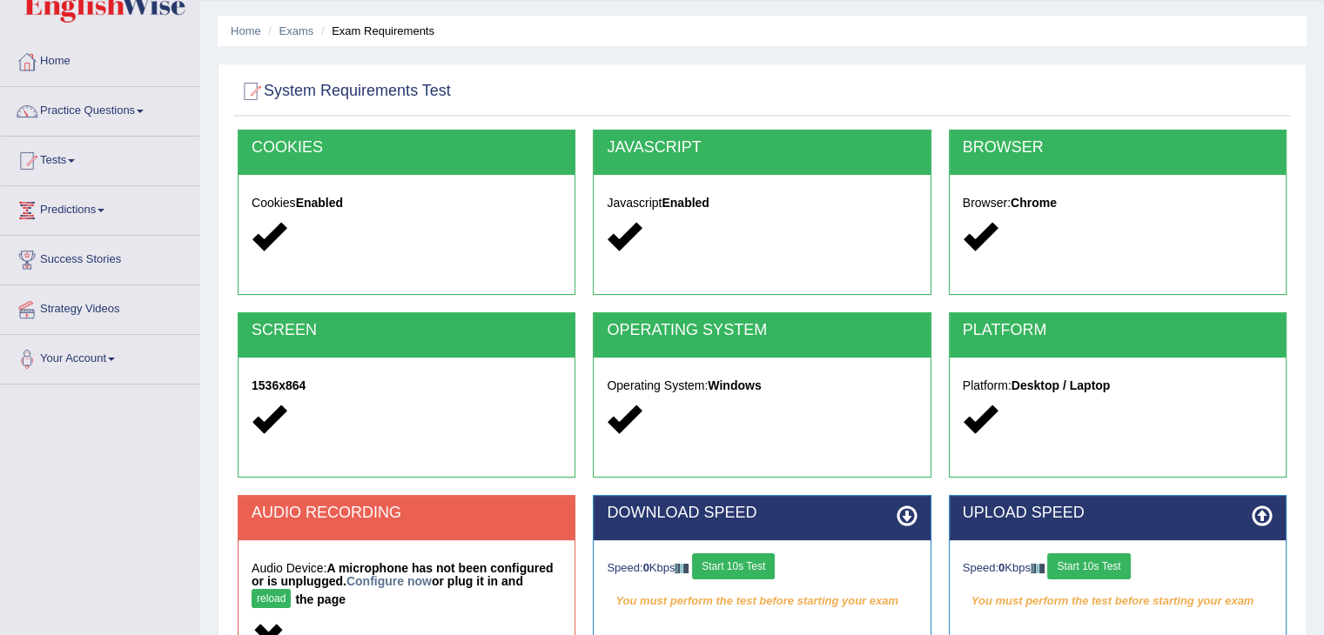
scroll to position [261, 0]
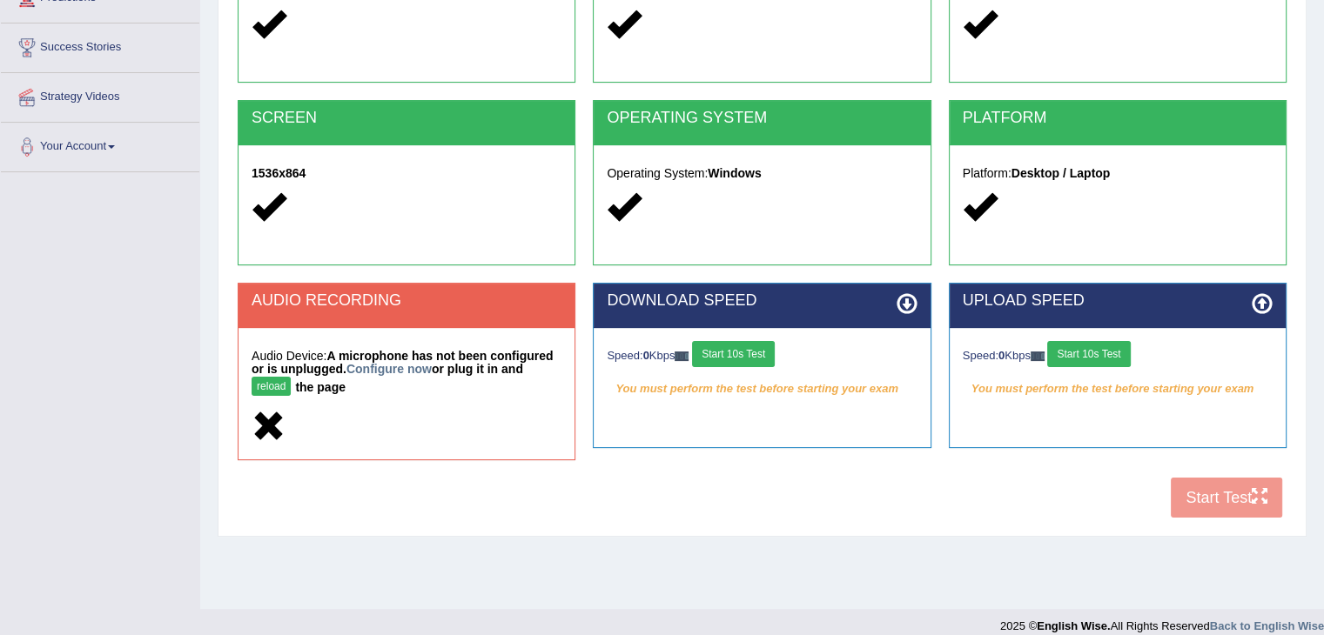
click at [277, 382] on button "reload" at bounding box center [271, 386] width 39 height 19
click at [392, 373] on link "Configure now" at bounding box center [388, 369] width 85 height 14
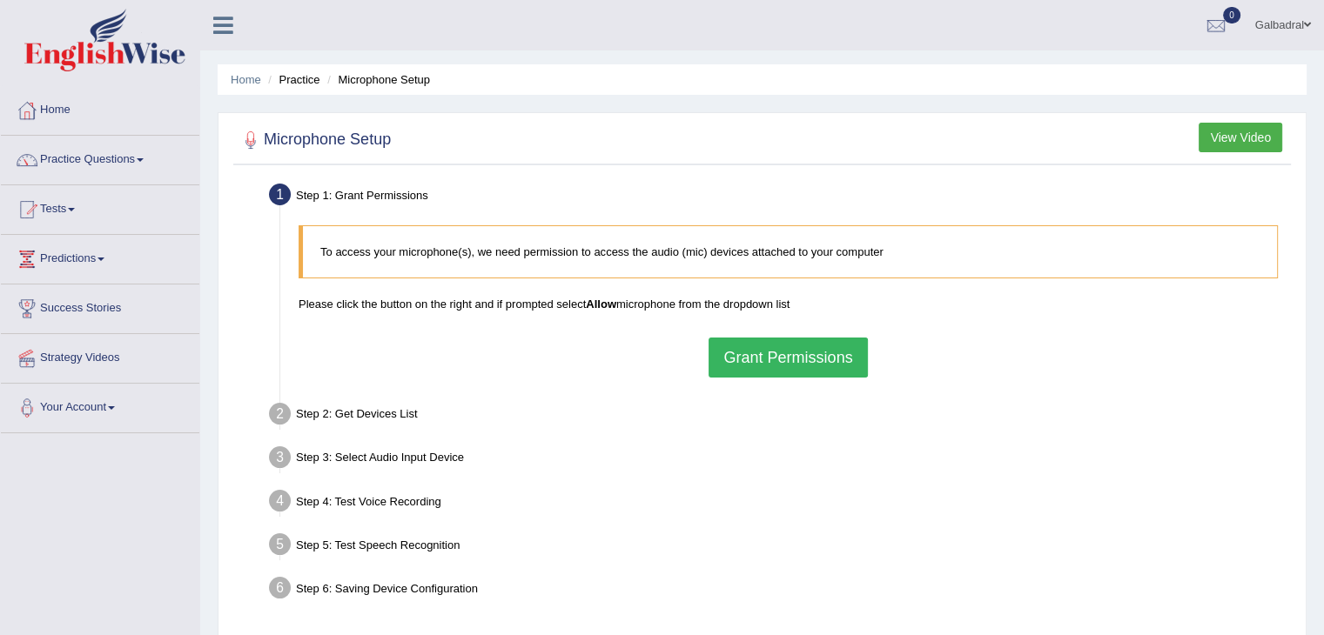
click at [797, 360] on button "Grant Permissions" at bounding box center [787, 358] width 158 height 40
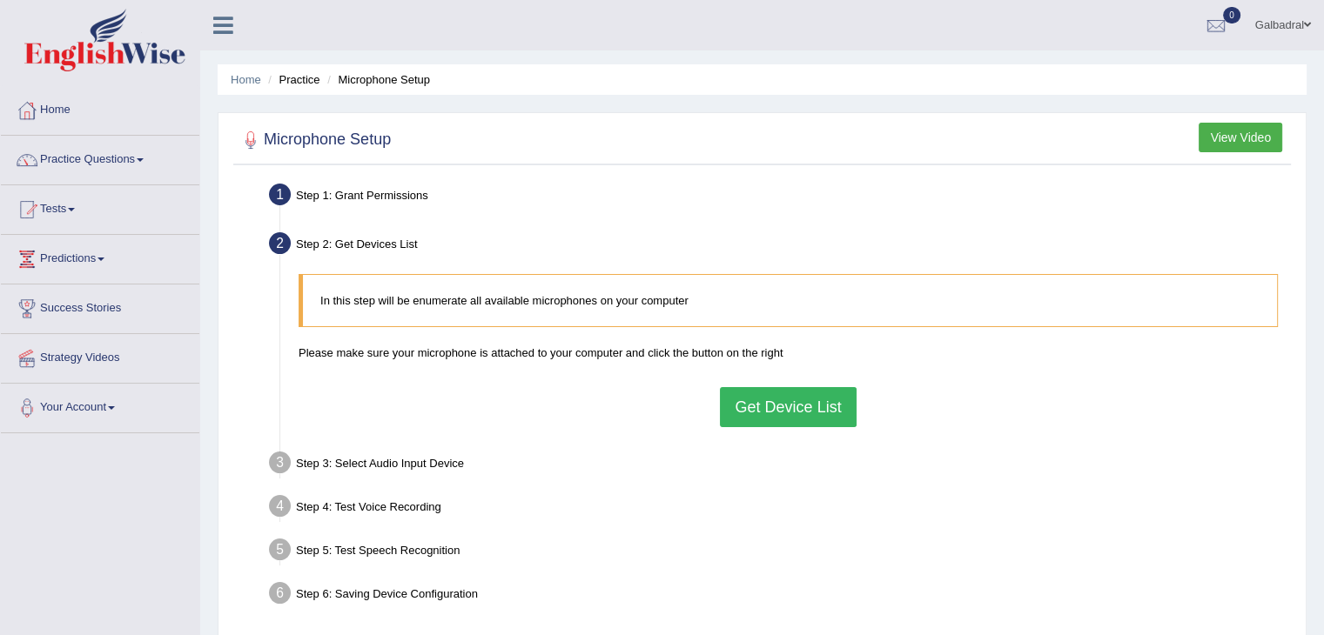
click at [787, 408] on button "Get Device List" at bounding box center [788, 407] width 136 height 40
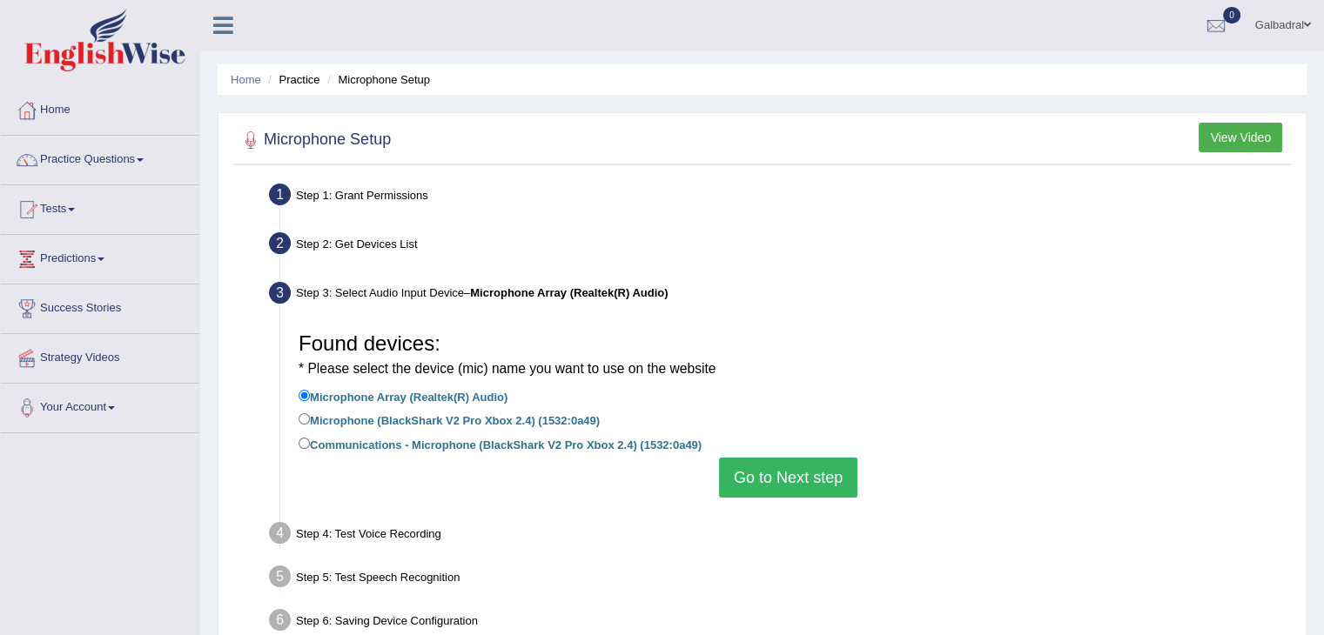
click at [522, 411] on label "Microphone (BlackShark V2 Pro Xbox 2.4) (1532:0a49)" at bounding box center [448, 419] width 301 height 19
click at [310, 413] on input "Microphone (BlackShark V2 Pro Xbox 2.4) (1532:0a49)" at bounding box center [303, 418] width 11 height 11
radio input "true"
click at [787, 477] on button "Go to Next step" at bounding box center [788, 478] width 138 height 40
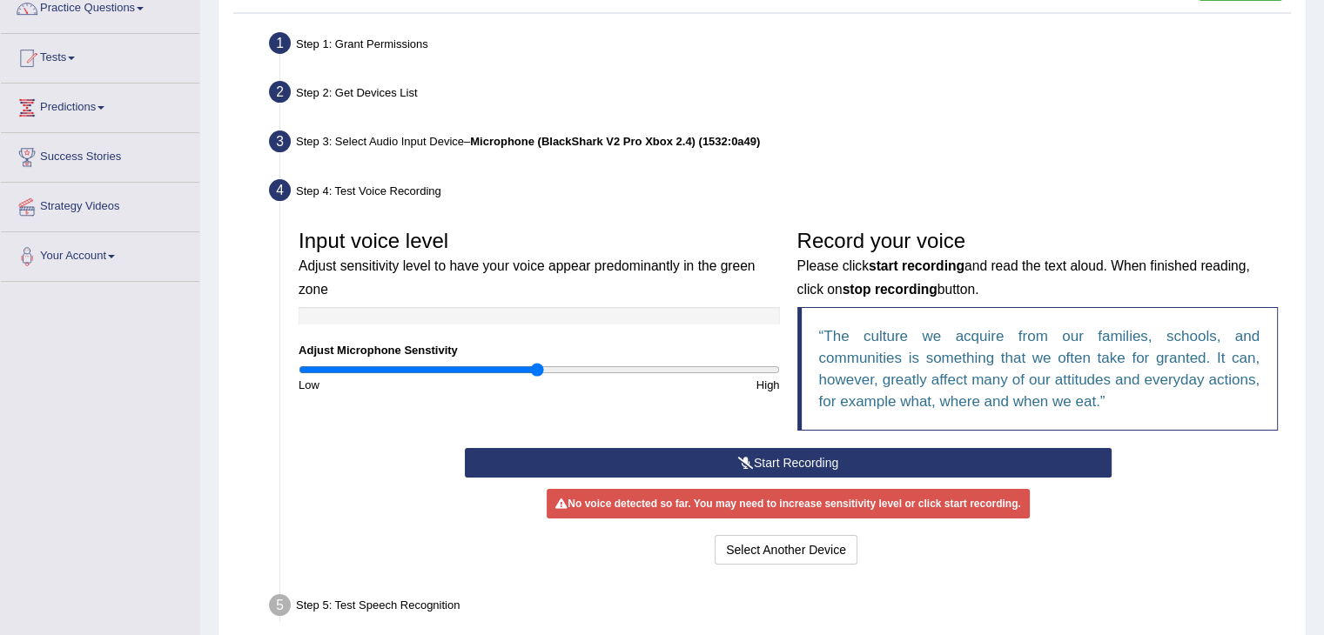
scroll to position [174, 0]
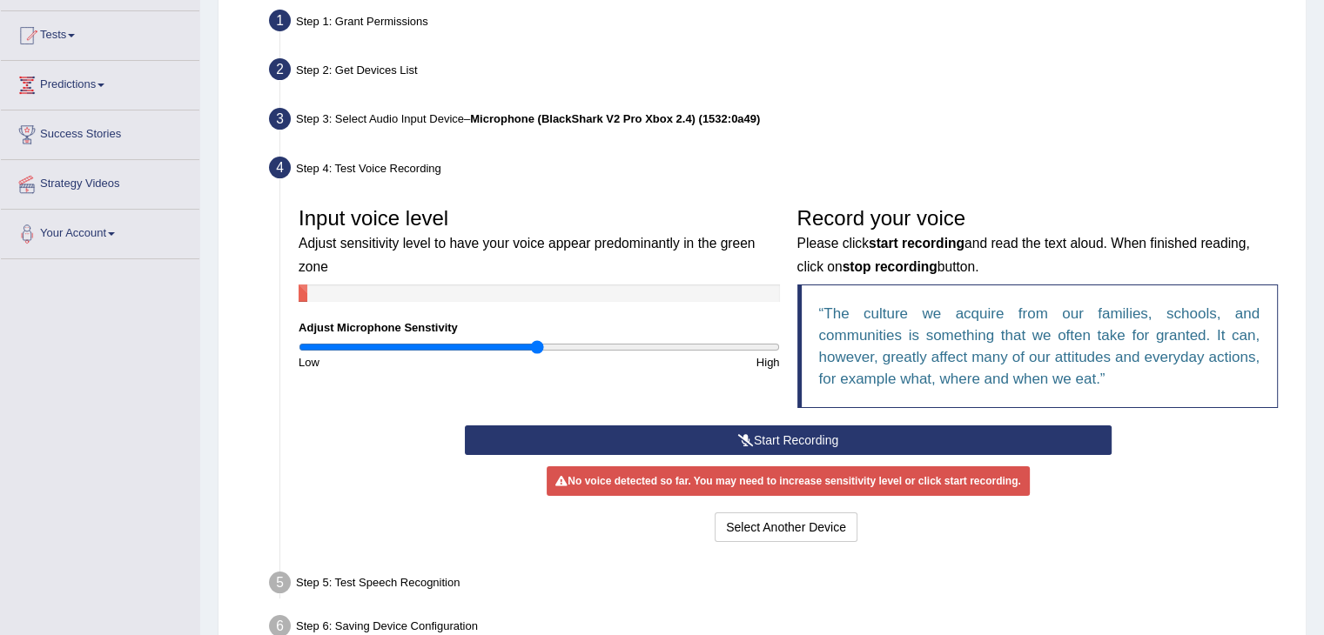
click at [785, 439] on button "Start Recording" at bounding box center [788, 441] width 647 height 30
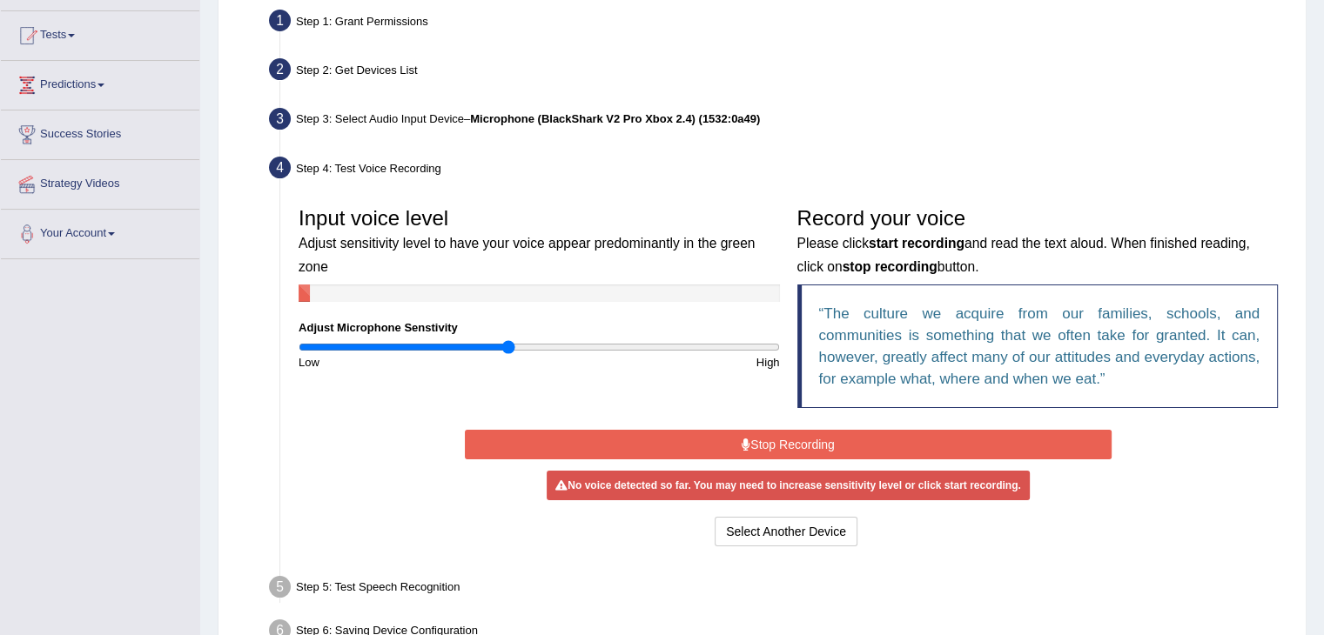
drag, startPoint x: 535, startPoint y: 347, endPoint x: 506, endPoint y: 347, distance: 29.6
type input "0.88"
click at [506, 347] on input "range" at bounding box center [538, 347] width 481 height 14
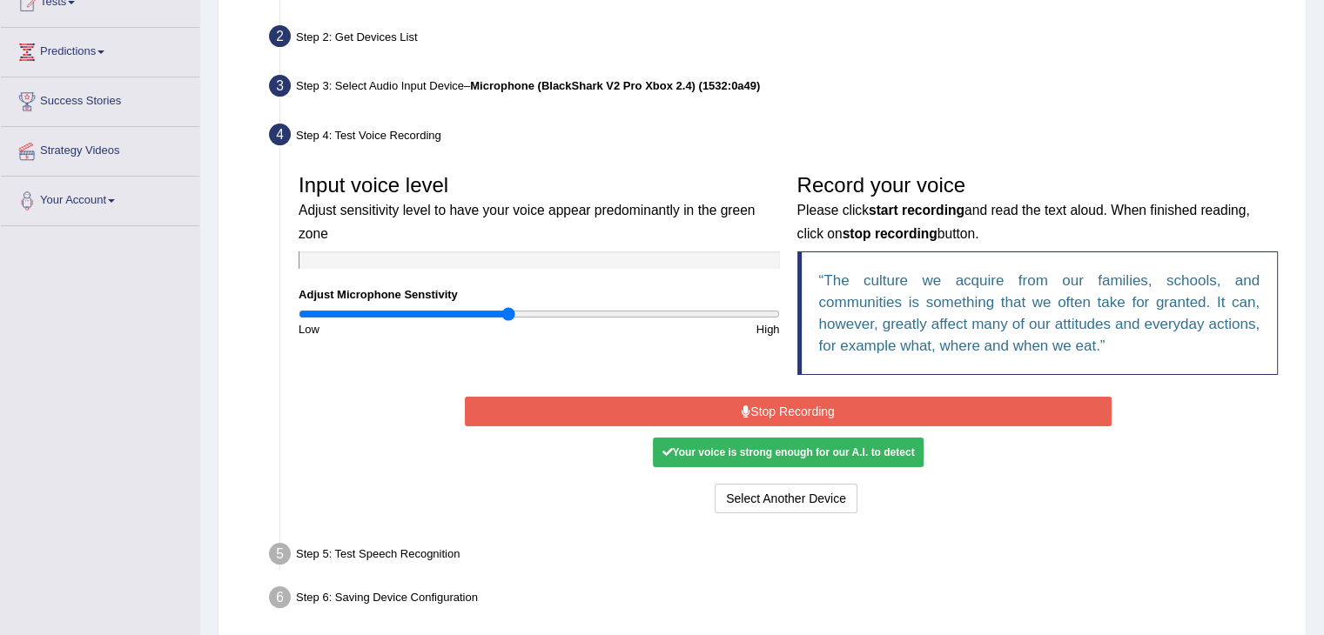
scroll to position [278, 0]
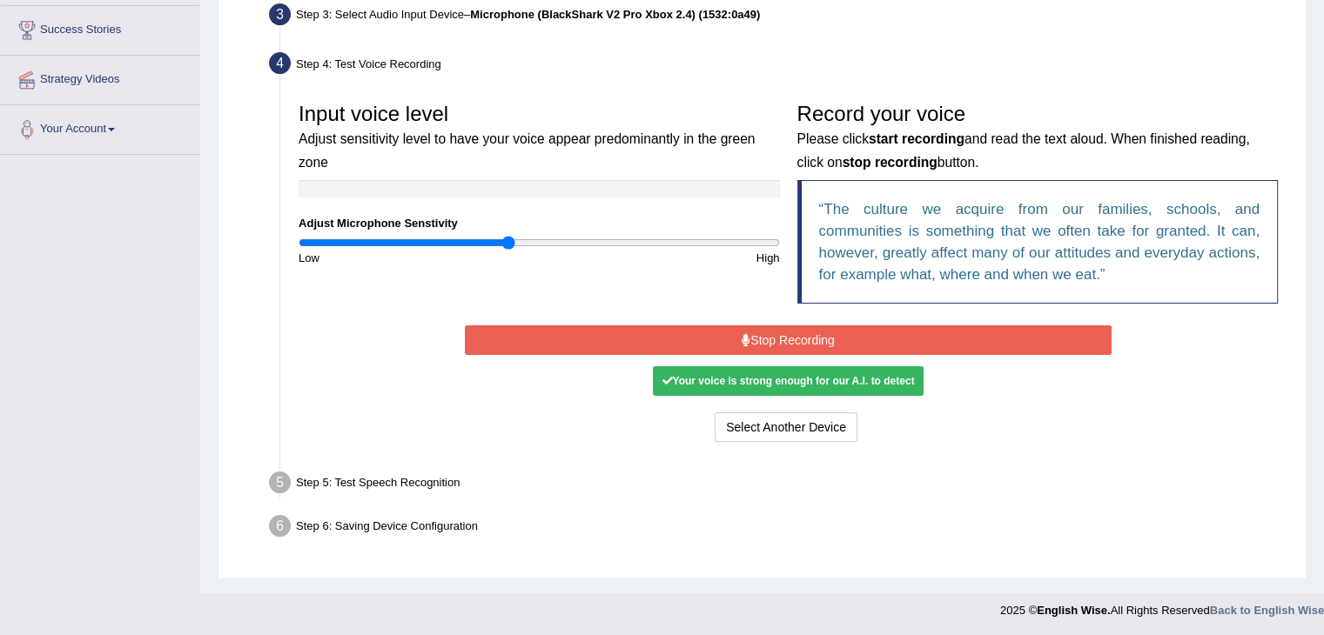
click at [724, 379] on div "Your voice is strong enough for our A.I. to detect" at bounding box center [788, 381] width 270 height 30
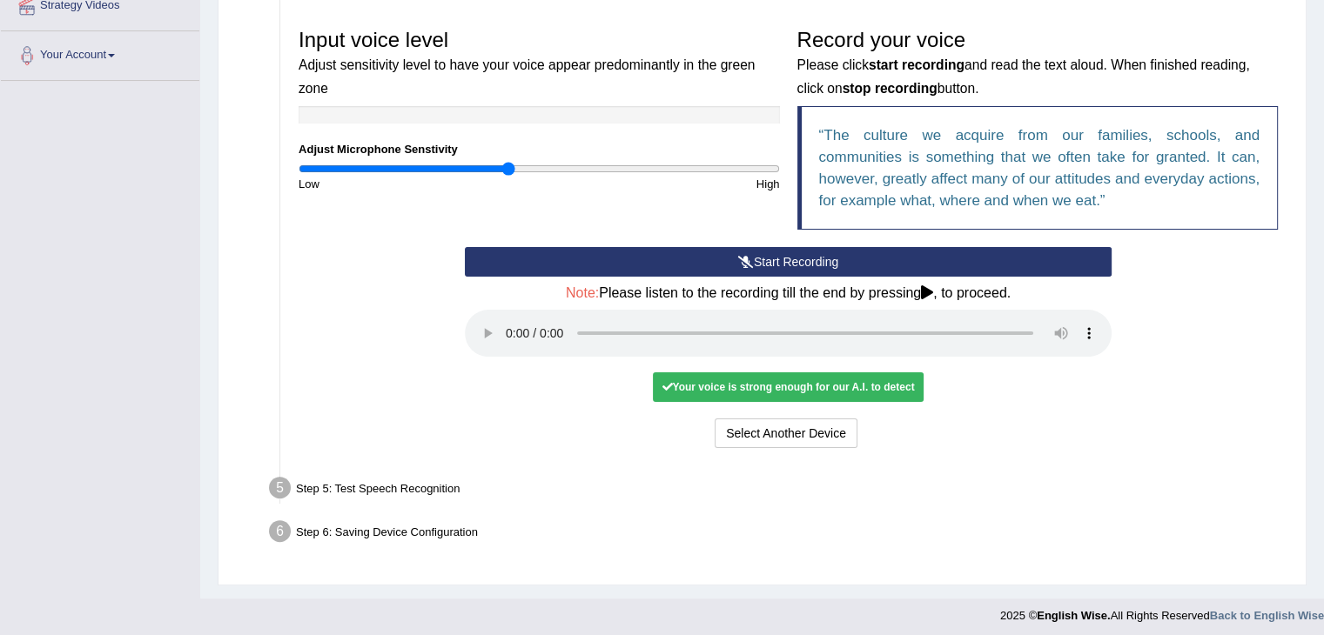
scroll to position [359, 0]
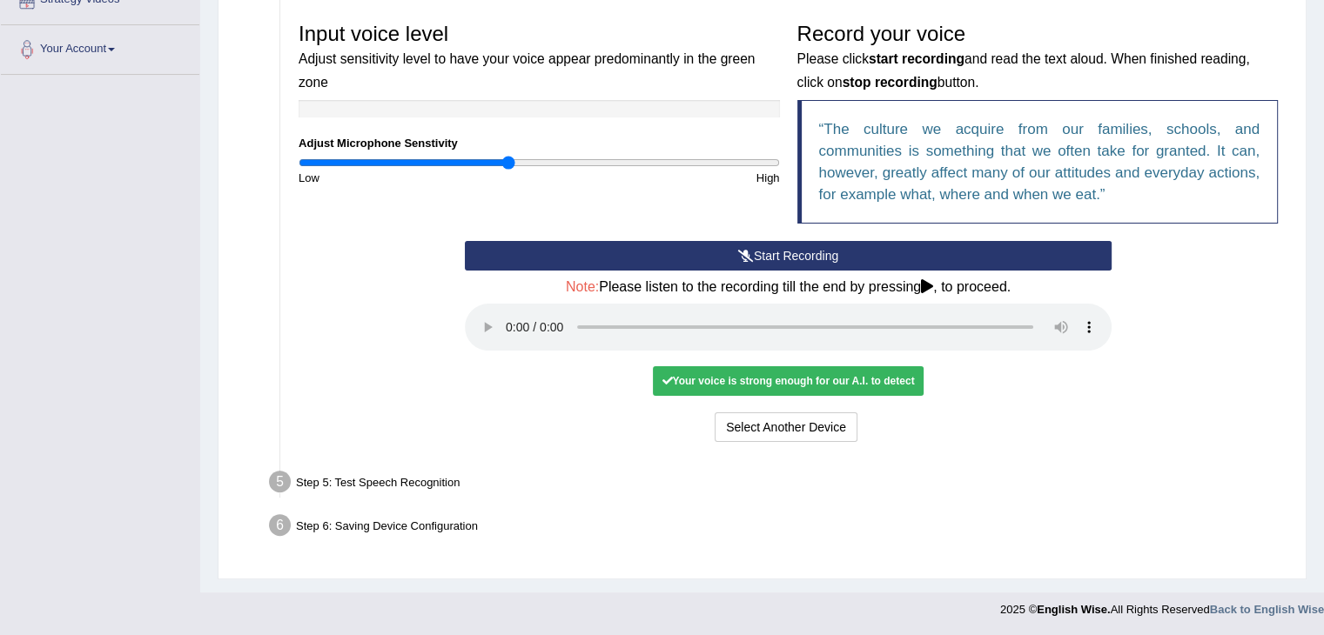
click at [1016, 450] on div "Input voice level Adjust sensitivity level to have your voice appear predominan…" at bounding box center [788, 230] width 996 height 450
click at [352, 498] on div "Step 5: Test Speech Recognition" at bounding box center [779, 485] width 1036 height 38
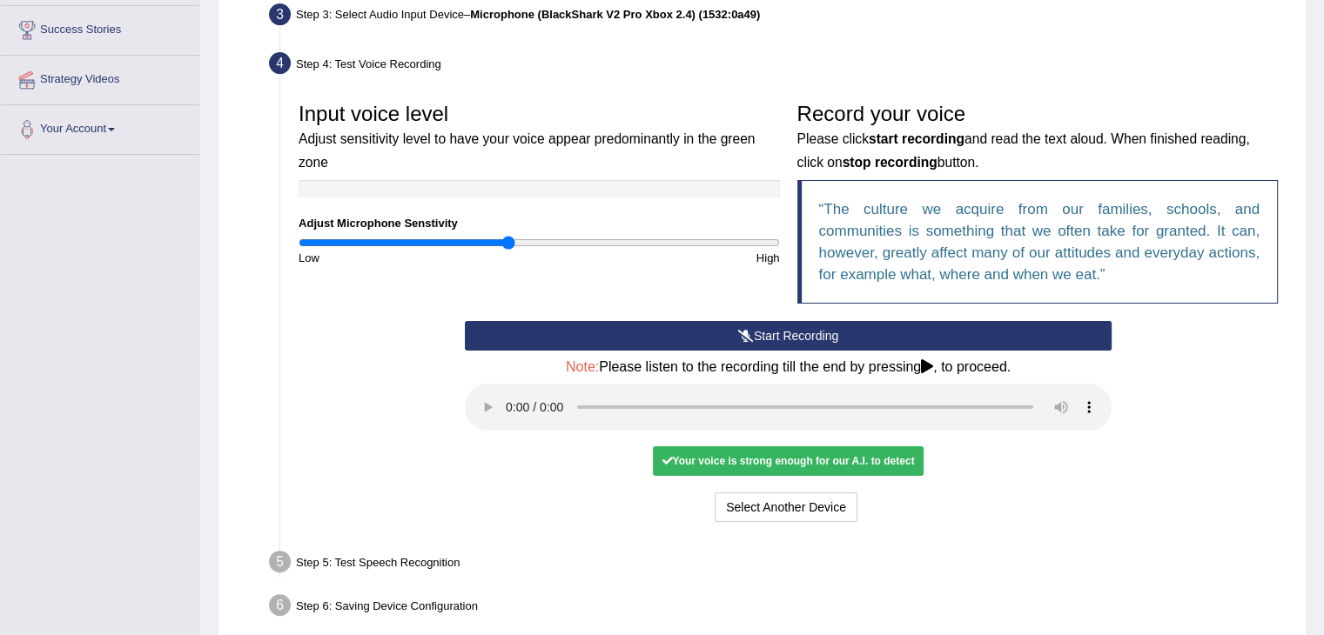
scroll to position [272, 0]
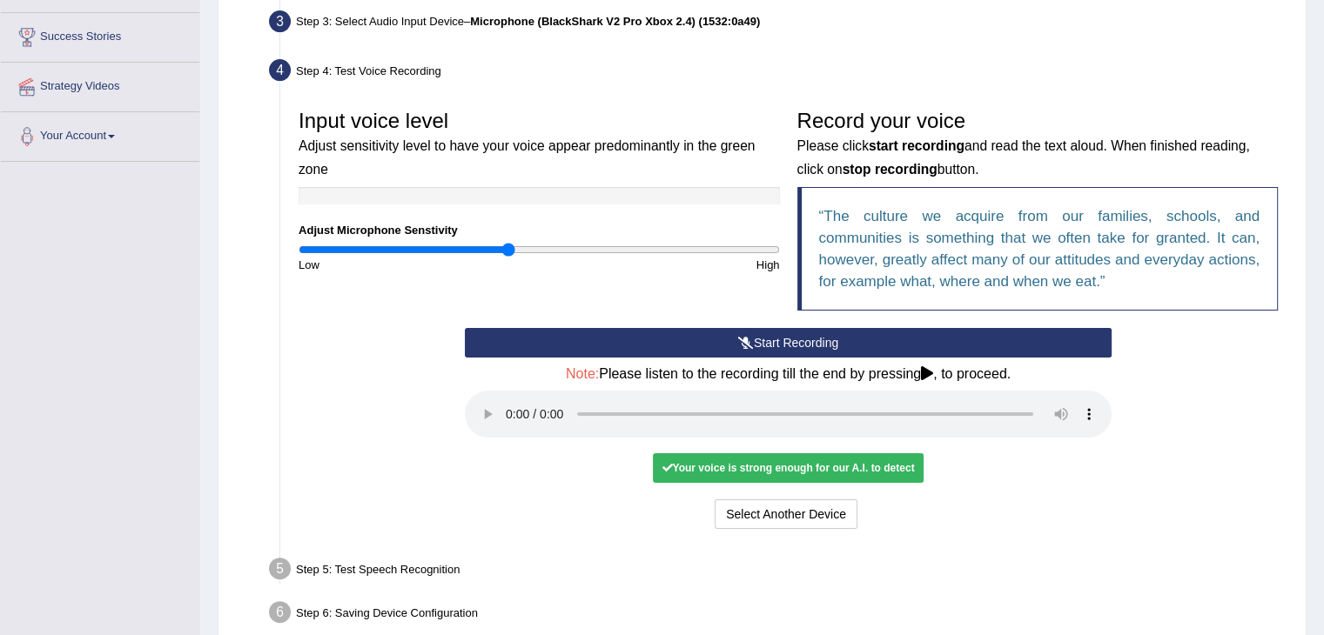
click at [730, 342] on button "Start Recording" at bounding box center [788, 343] width 647 height 30
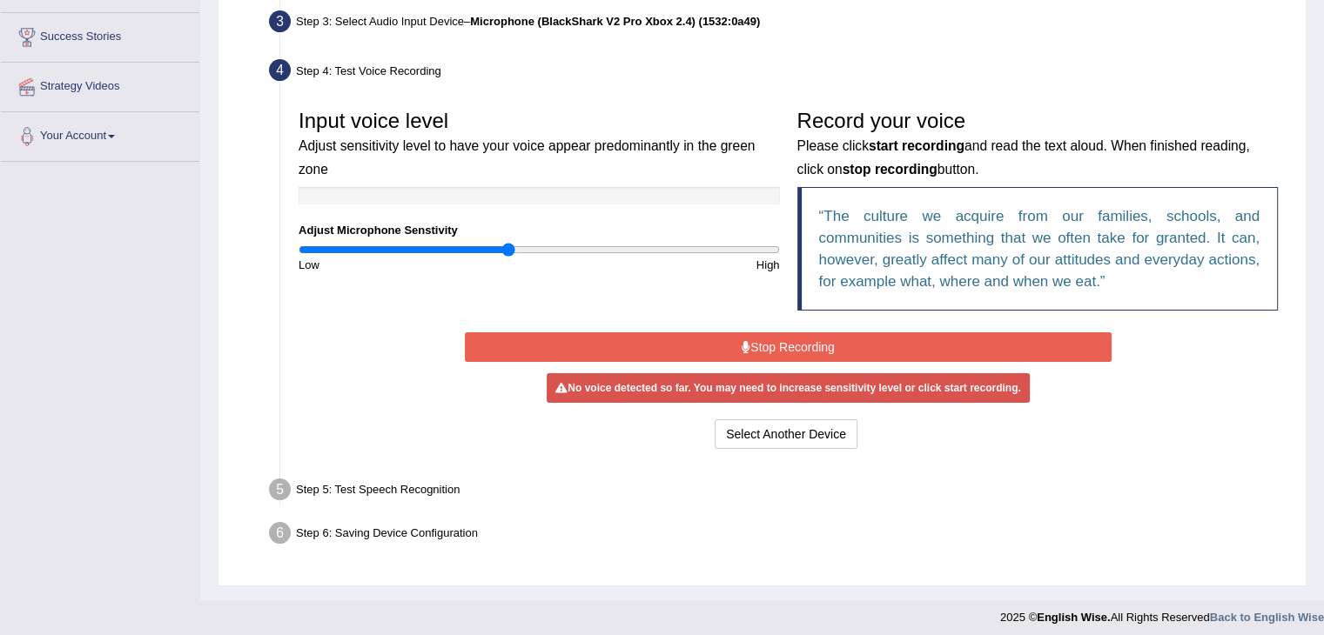
click at [752, 344] on button "Stop Recording" at bounding box center [788, 347] width 647 height 30
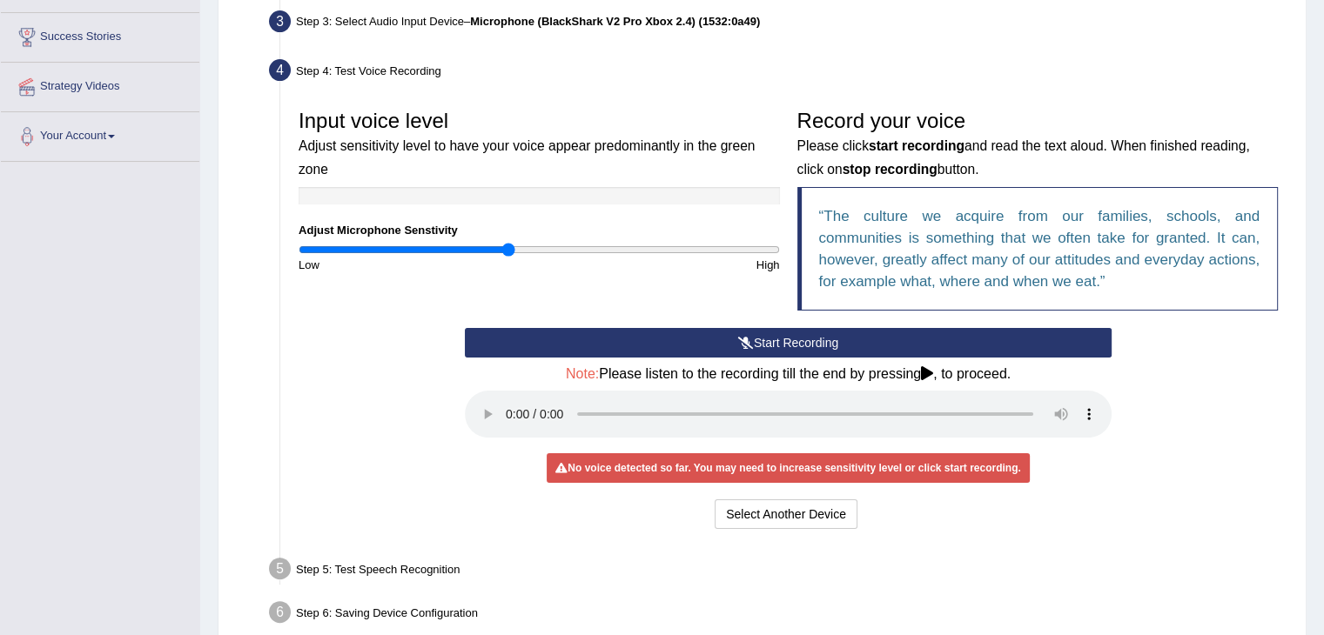
click at [677, 341] on button "Start Recording" at bounding box center [788, 343] width 647 height 30
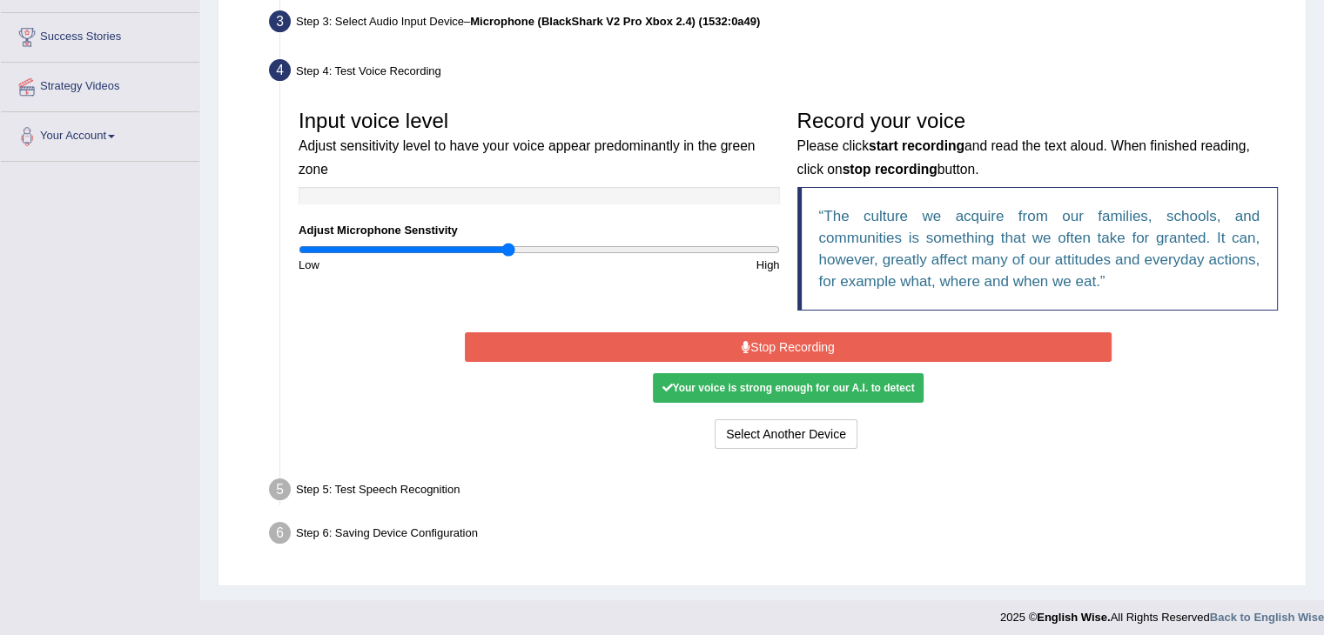
click at [745, 352] on button "Stop Recording" at bounding box center [788, 347] width 647 height 30
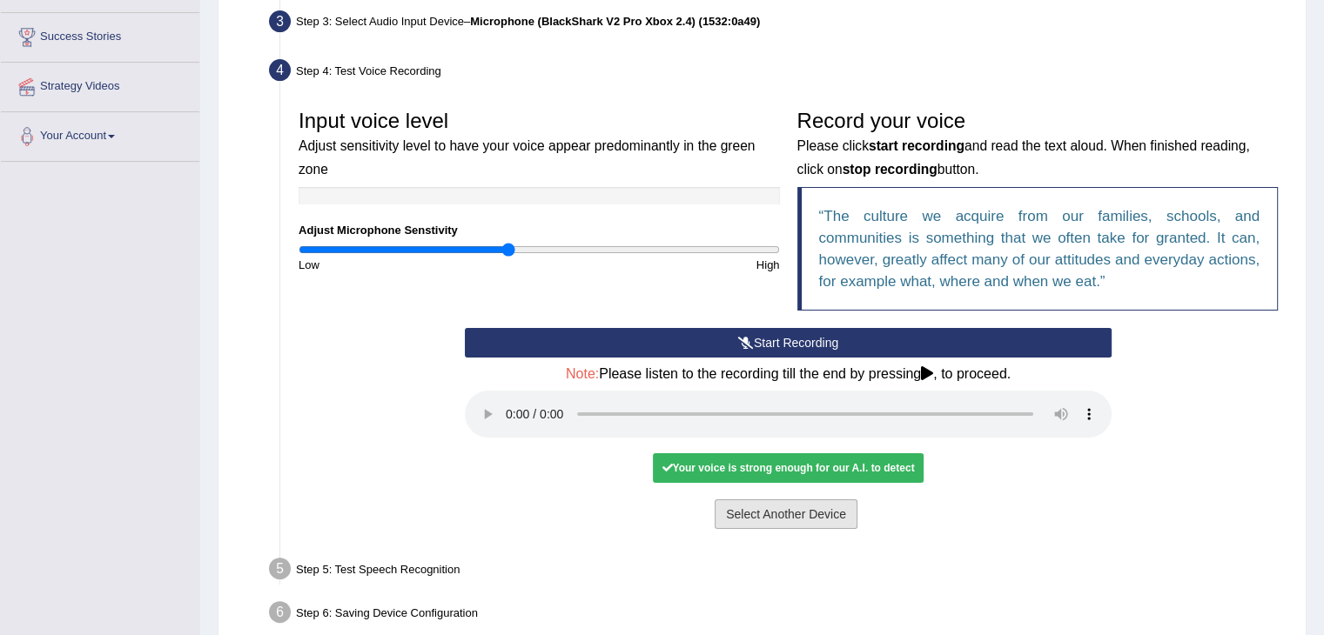
click at [815, 511] on button "Select Another Device" at bounding box center [785, 515] width 143 height 30
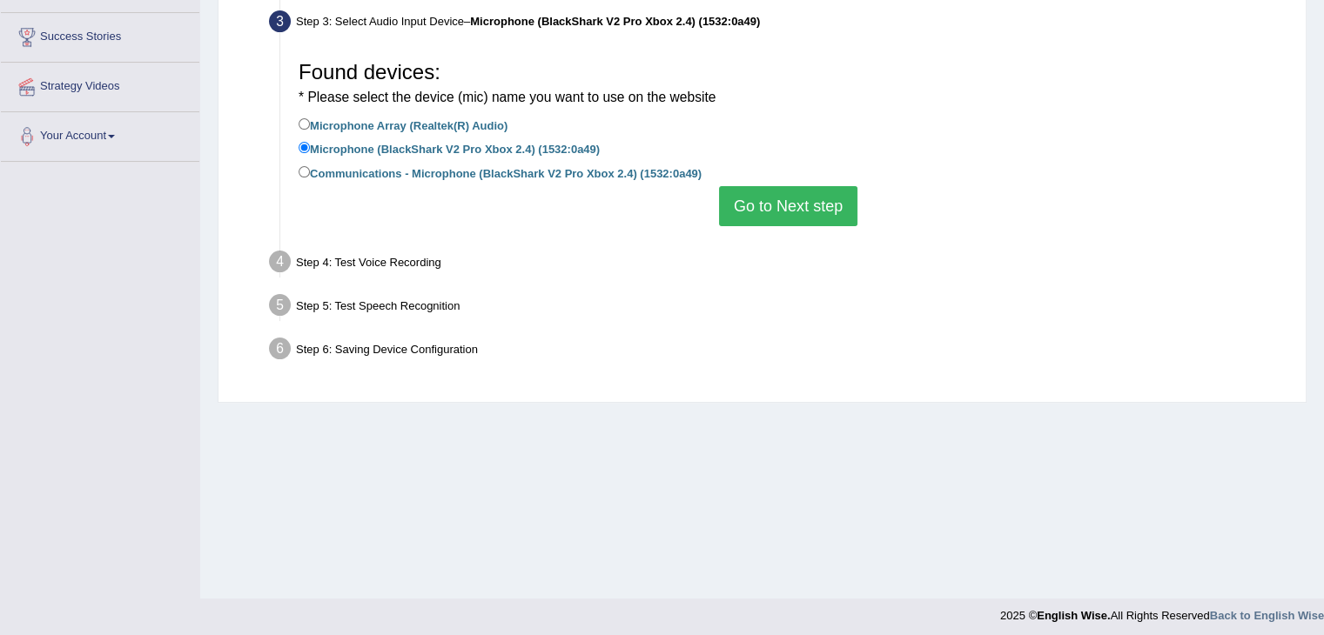
click at [380, 168] on label "Communications - Microphone (BlackShark V2 Pro Xbox 2.4) (1532:0a49)" at bounding box center [499, 172] width 403 height 19
click at [310, 168] on input "Communications - Microphone (BlackShark V2 Pro Xbox 2.4) (1532:0a49)" at bounding box center [303, 171] width 11 height 11
radio input "true"
click at [769, 201] on button "Go to Next step" at bounding box center [788, 206] width 138 height 40
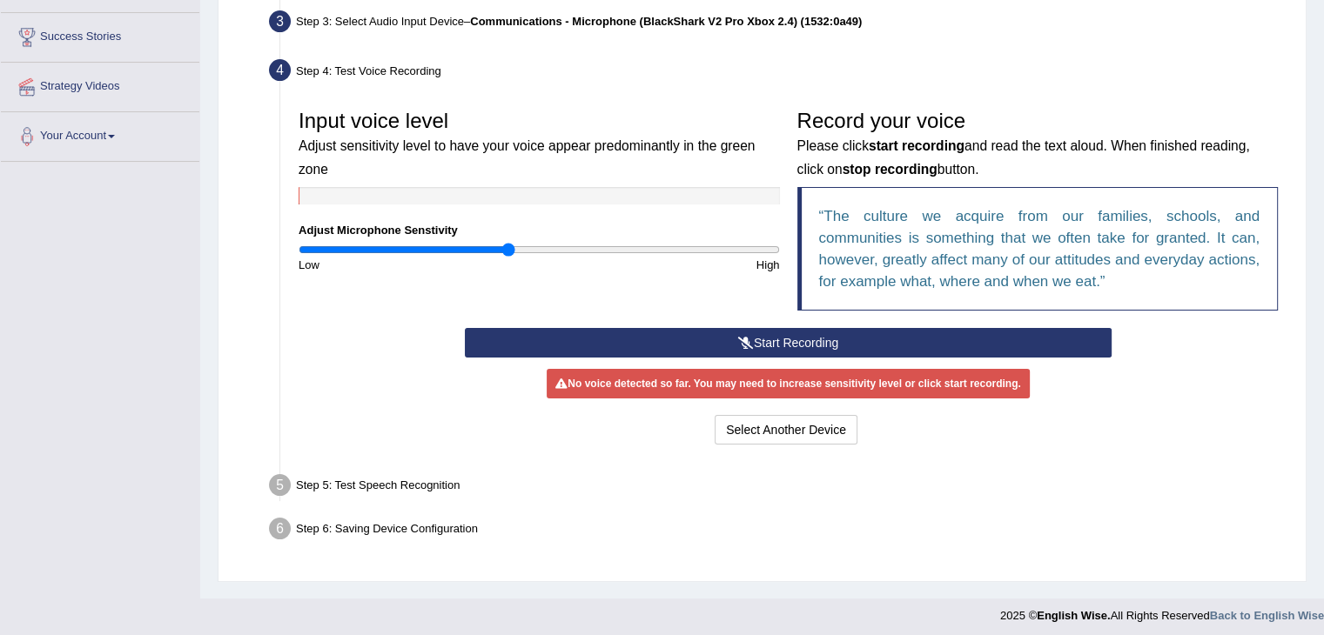
click at [703, 341] on button "Start Recording" at bounding box center [788, 343] width 647 height 30
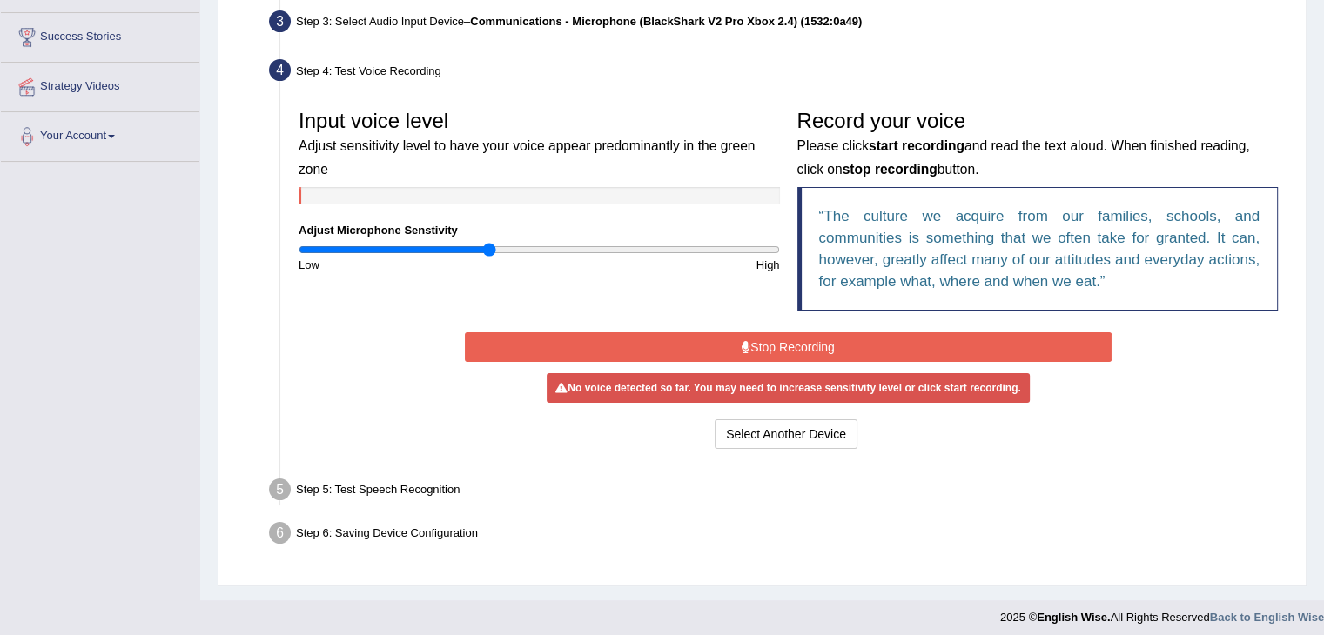
drag, startPoint x: 512, startPoint y: 245, endPoint x: 491, endPoint y: 250, distance: 21.3
type input "0.8"
click at [491, 250] on input "range" at bounding box center [538, 250] width 481 height 14
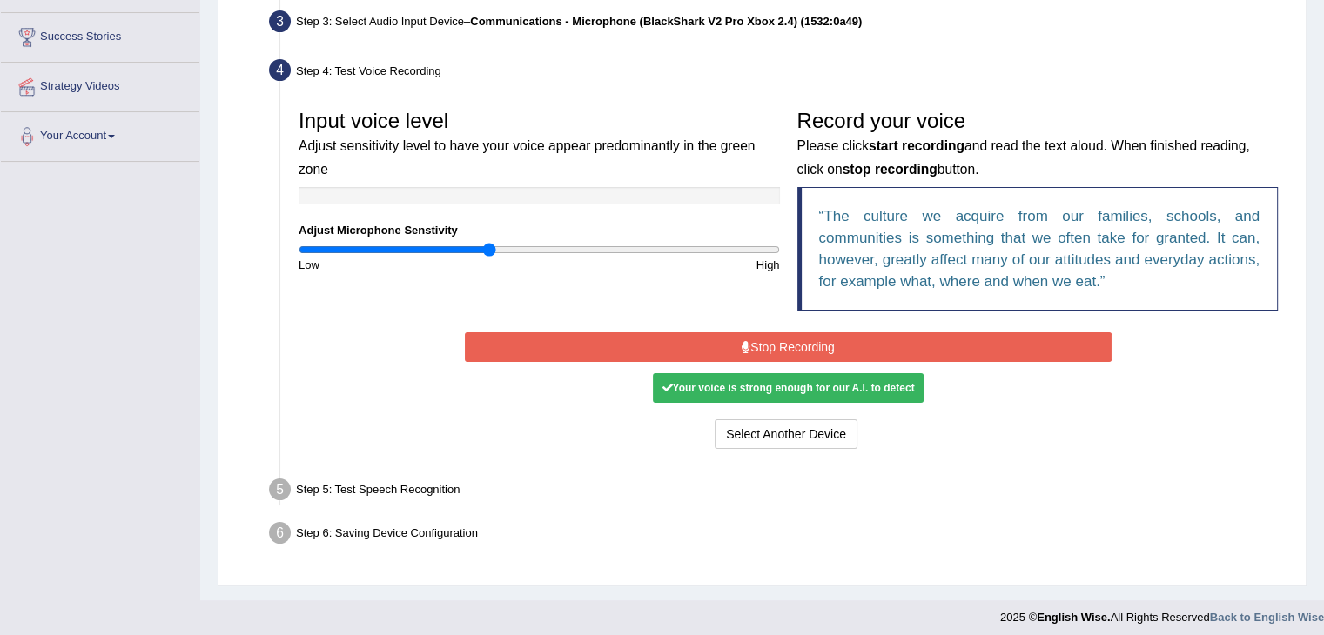
click at [759, 337] on button "Stop Recording" at bounding box center [788, 347] width 647 height 30
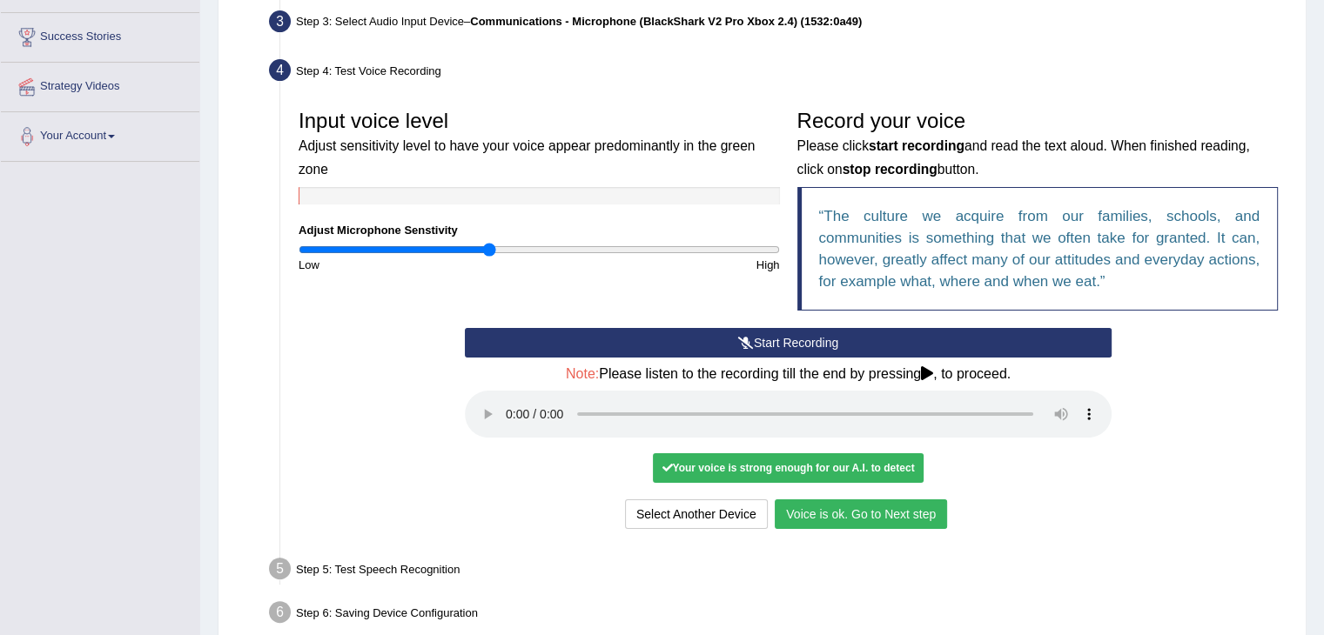
click at [881, 518] on button "Voice is ok. Go to Next step" at bounding box center [861, 515] width 172 height 30
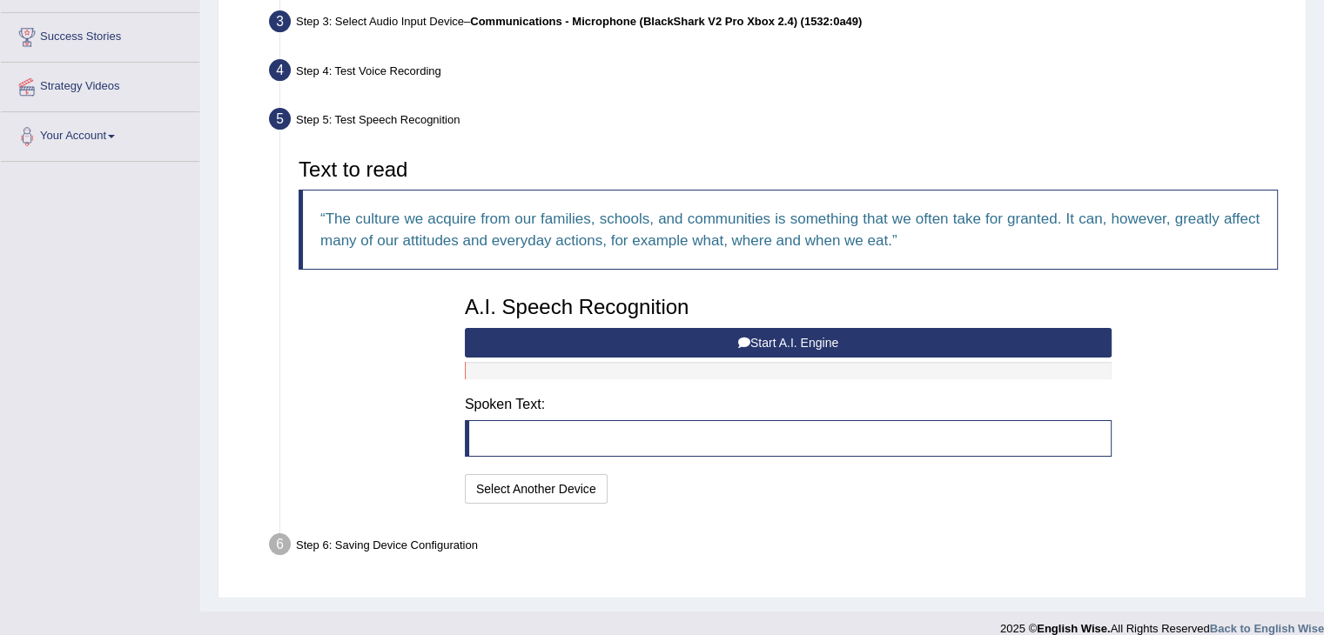
click at [752, 335] on button "Start A.I. Engine" at bounding box center [788, 343] width 647 height 30
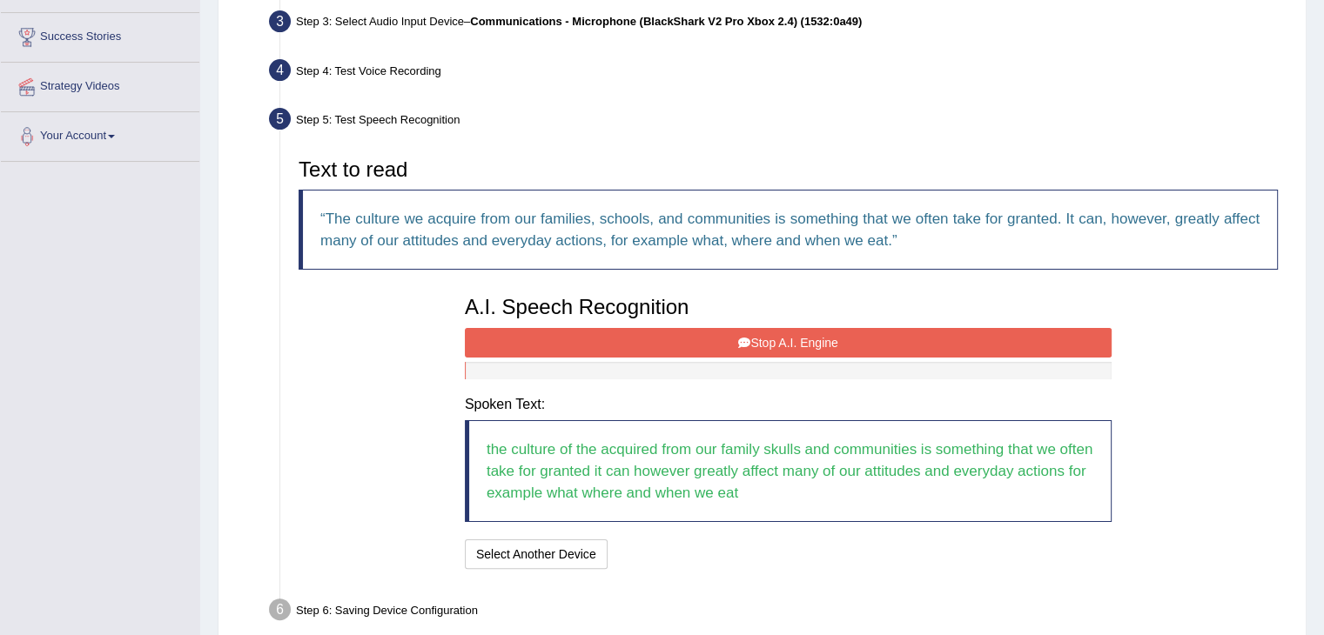
click at [787, 338] on button "Stop A.I. Engine" at bounding box center [788, 343] width 647 height 30
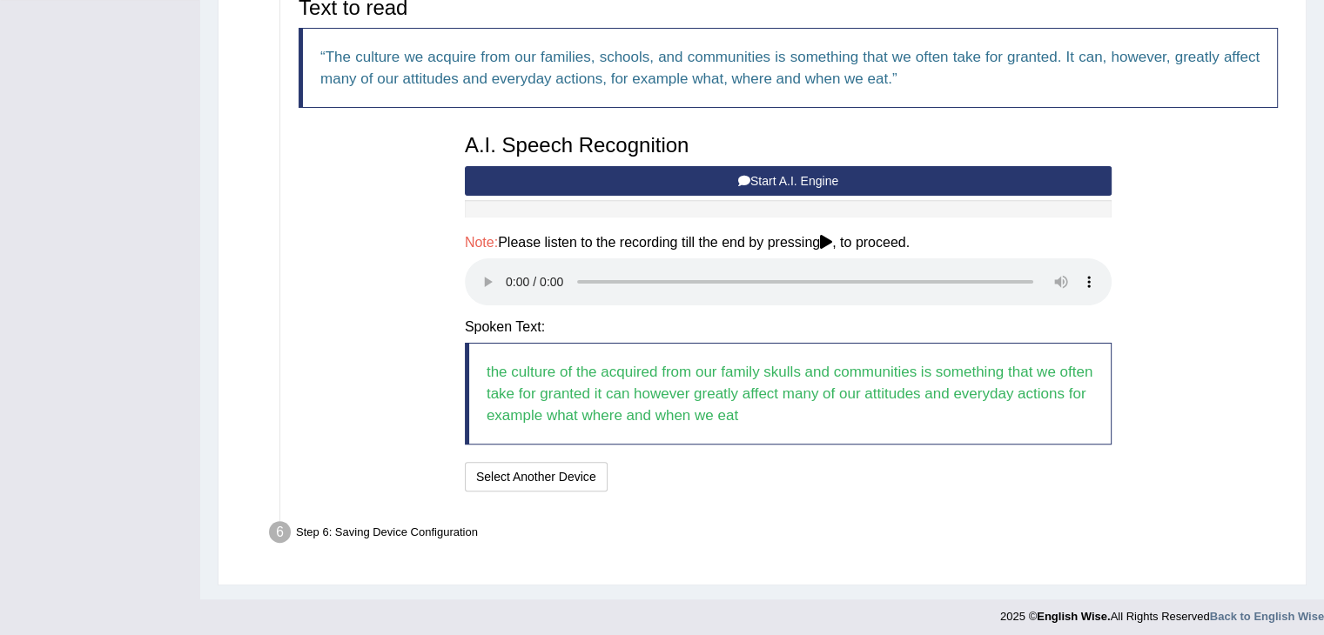
scroll to position [439, 0]
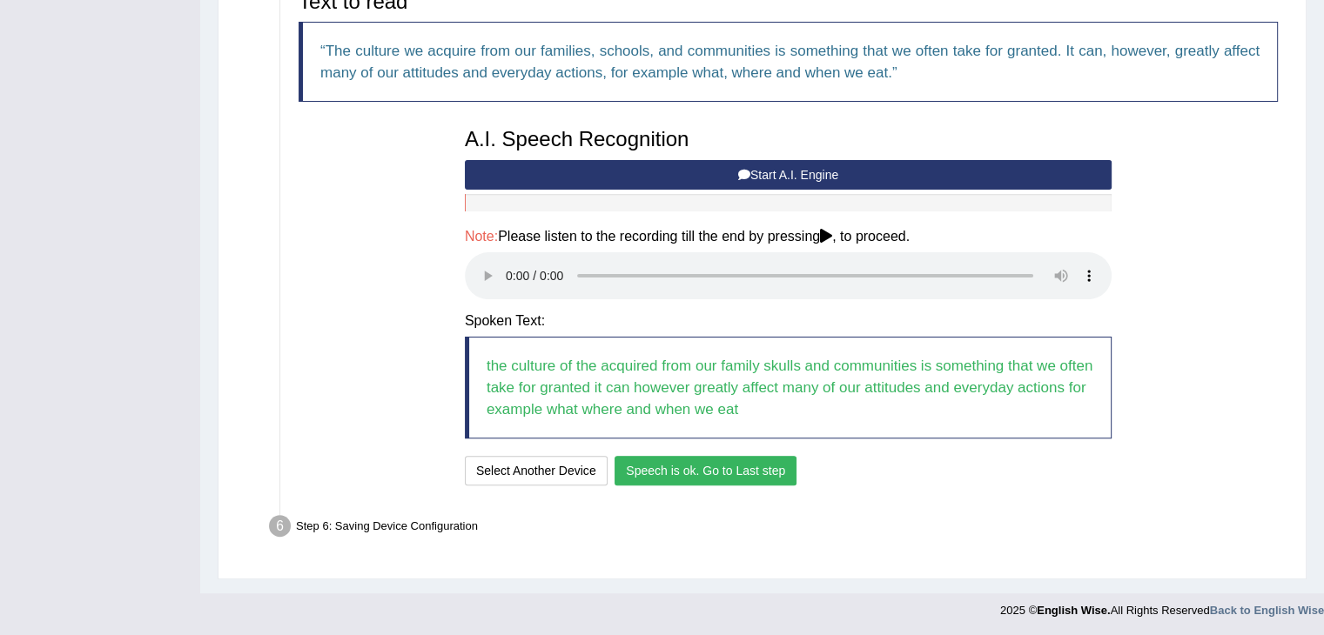
click at [717, 471] on button "Speech is ok. Go to Last step" at bounding box center [705, 471] width 182 height 30
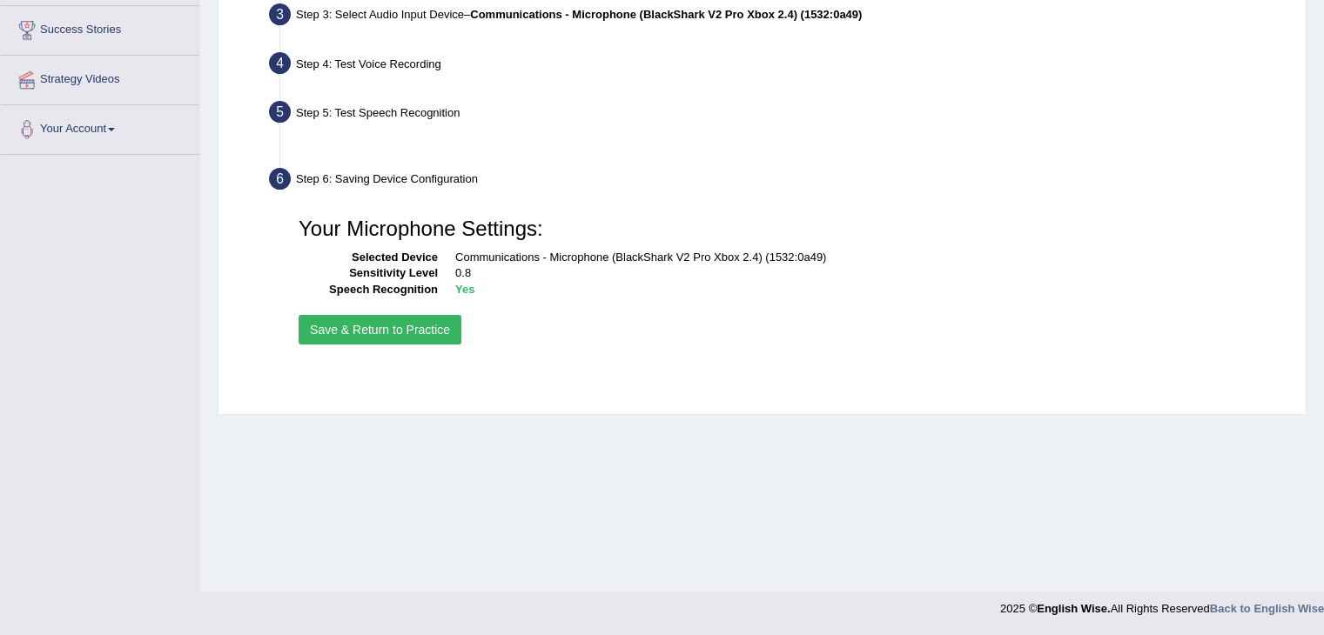
scroll to position [278, 0]
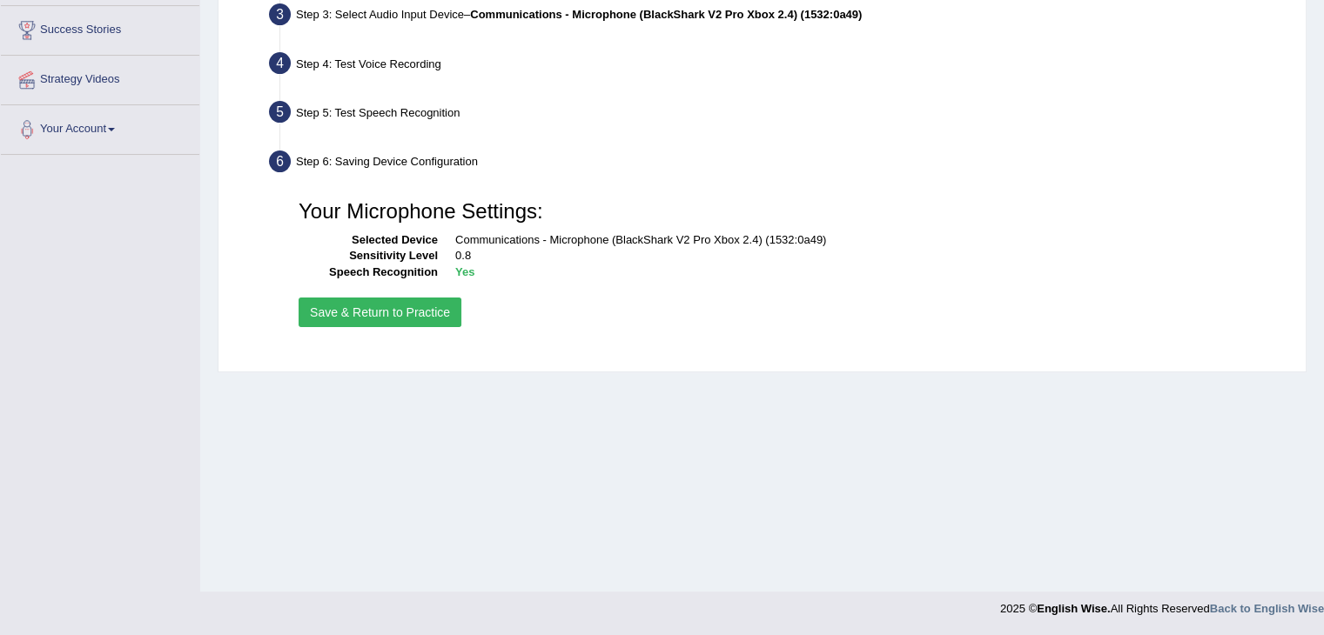
click at [409, 309] on button "Save & Return to Practice" at bounding box center [379, 313] width 163 height 30
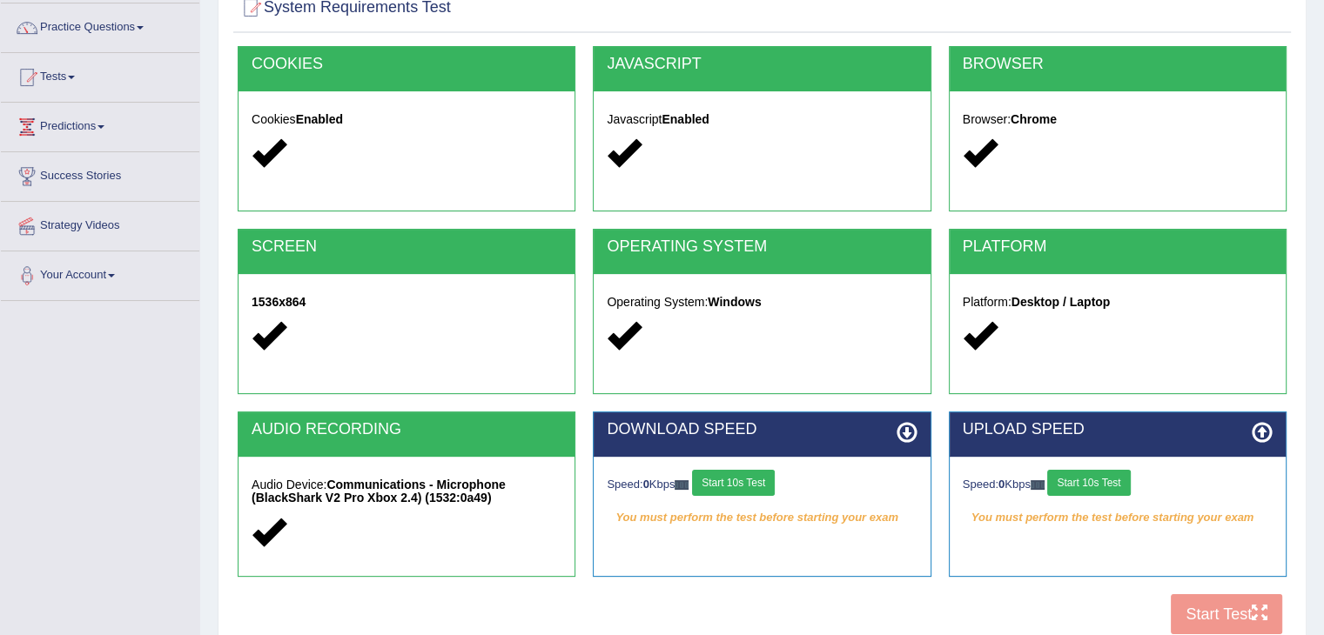
scroll to position [278, 0]
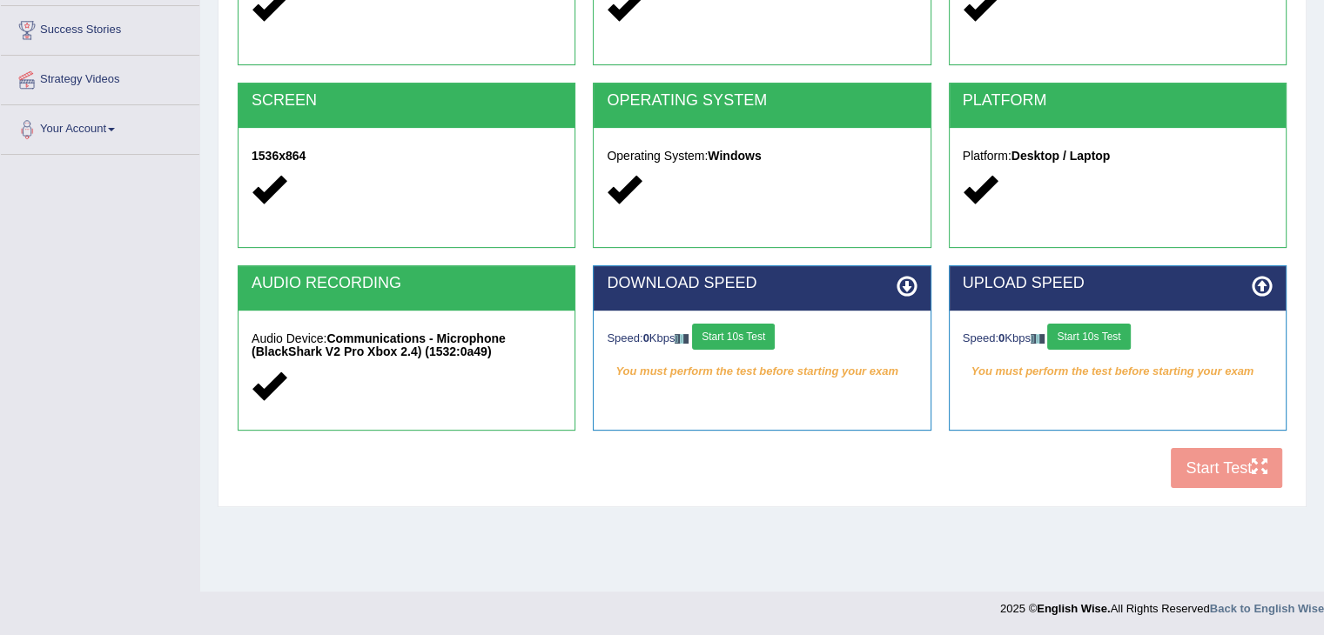
click at [1215, 466] on div "COOKIES Cookies Enabled JAVASCRIPT Javascript Enabled BROWSER Browser: Chrome S…" at bounding box center [761, 199] width 1057 height 598
click at [794, 372] on em "You must perform the test before starting your exam" at bounding box center [762, 372] width 310 height 26
click at [747, 340] on button "Start 10s Test" at bounding box center [733, 337] width 83 height 26
click at [1079, 328] on button "Start 10s Test" at bounding box center [1088, 337] width 83 height 26
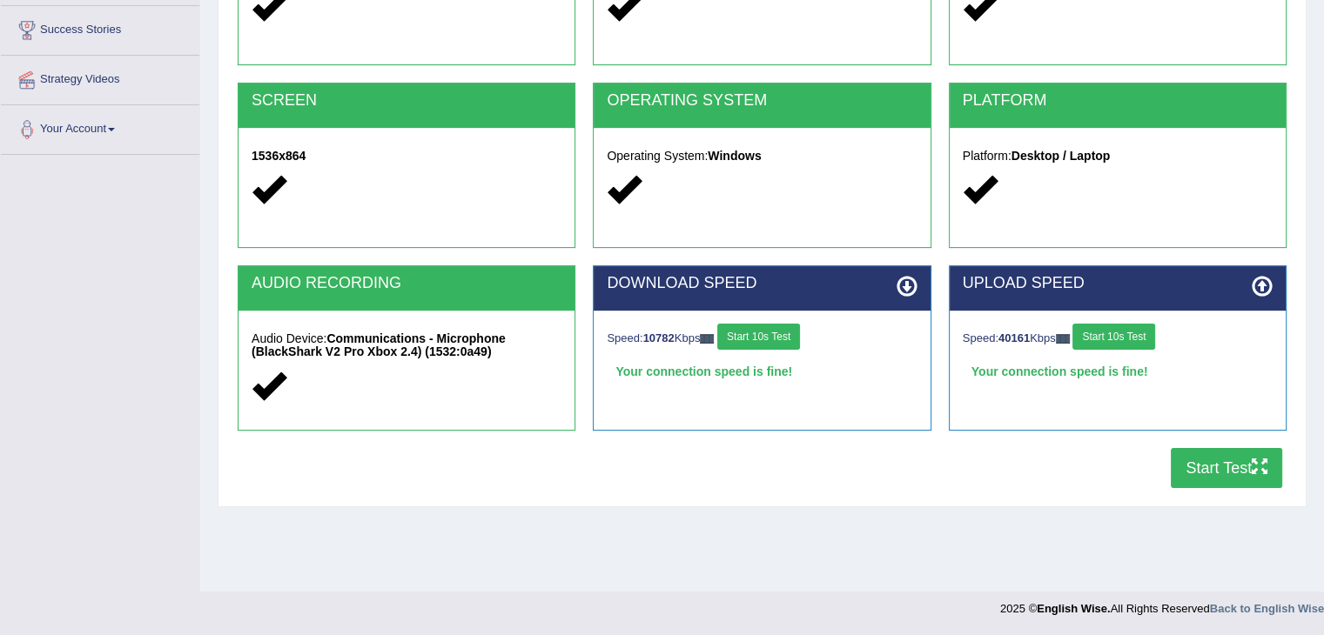
click at [1229, 468] on button "Start Test" at bounding box center [1225, 468] width 111 height 40
